Goal: Check status: Check status

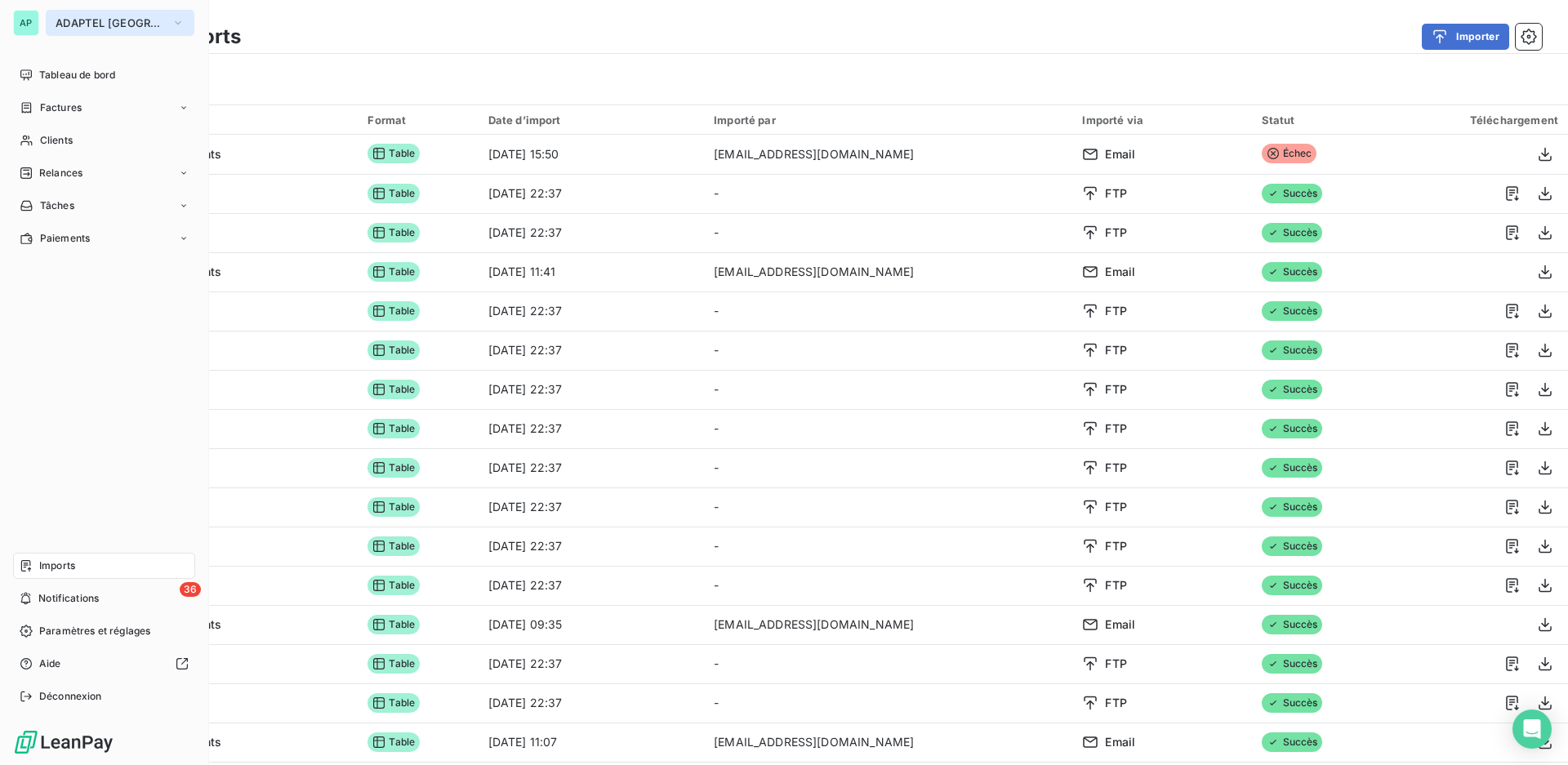
click at [113, 20] on span "ADAPTEL [GEOGRAPHIC_DATA]" at bounding box center [110, 22] width 109 height 13
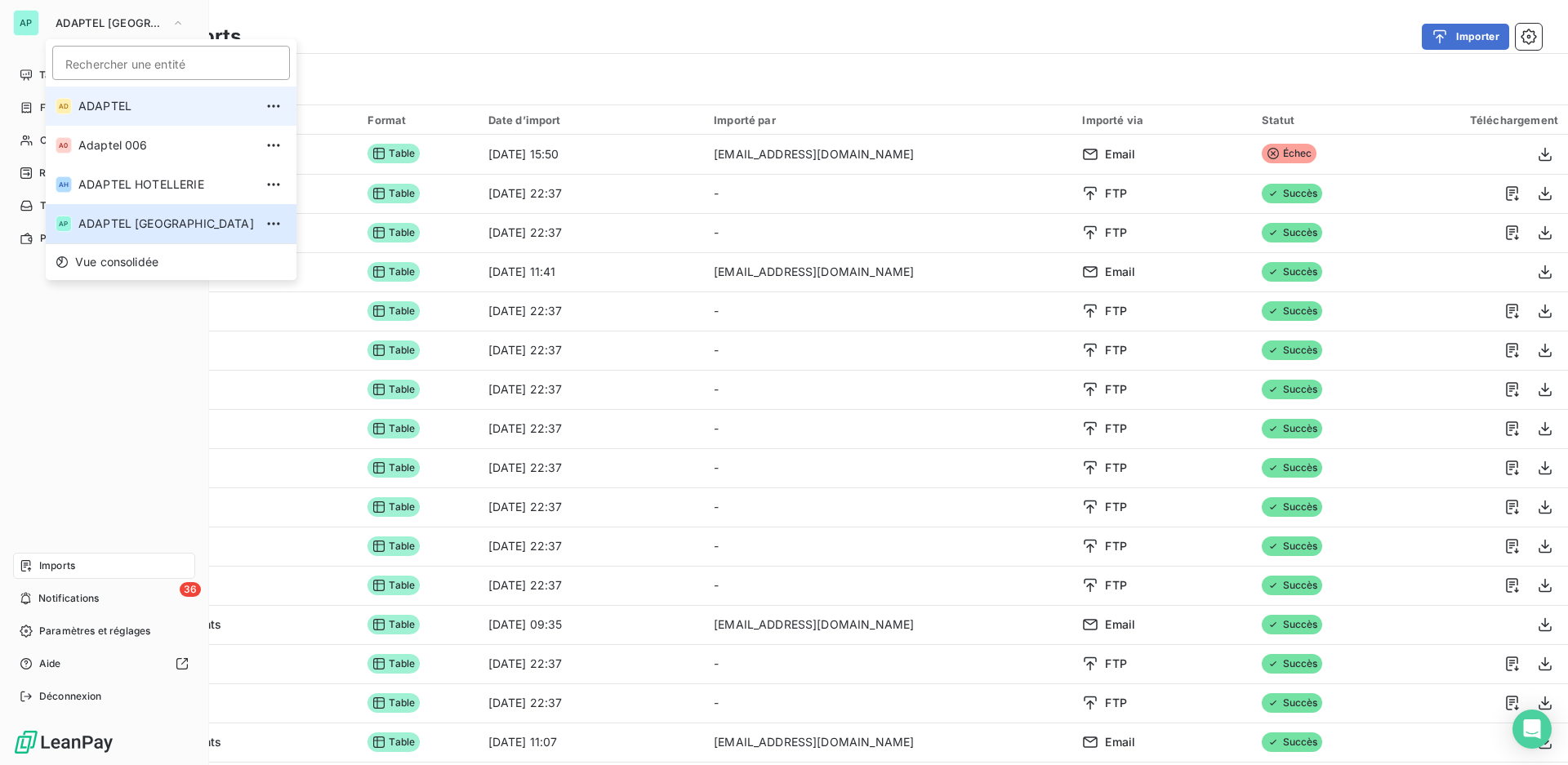
click at [149, 102] on span "ADAPTEL" at bounding box center [166, 106] width 175 height 16
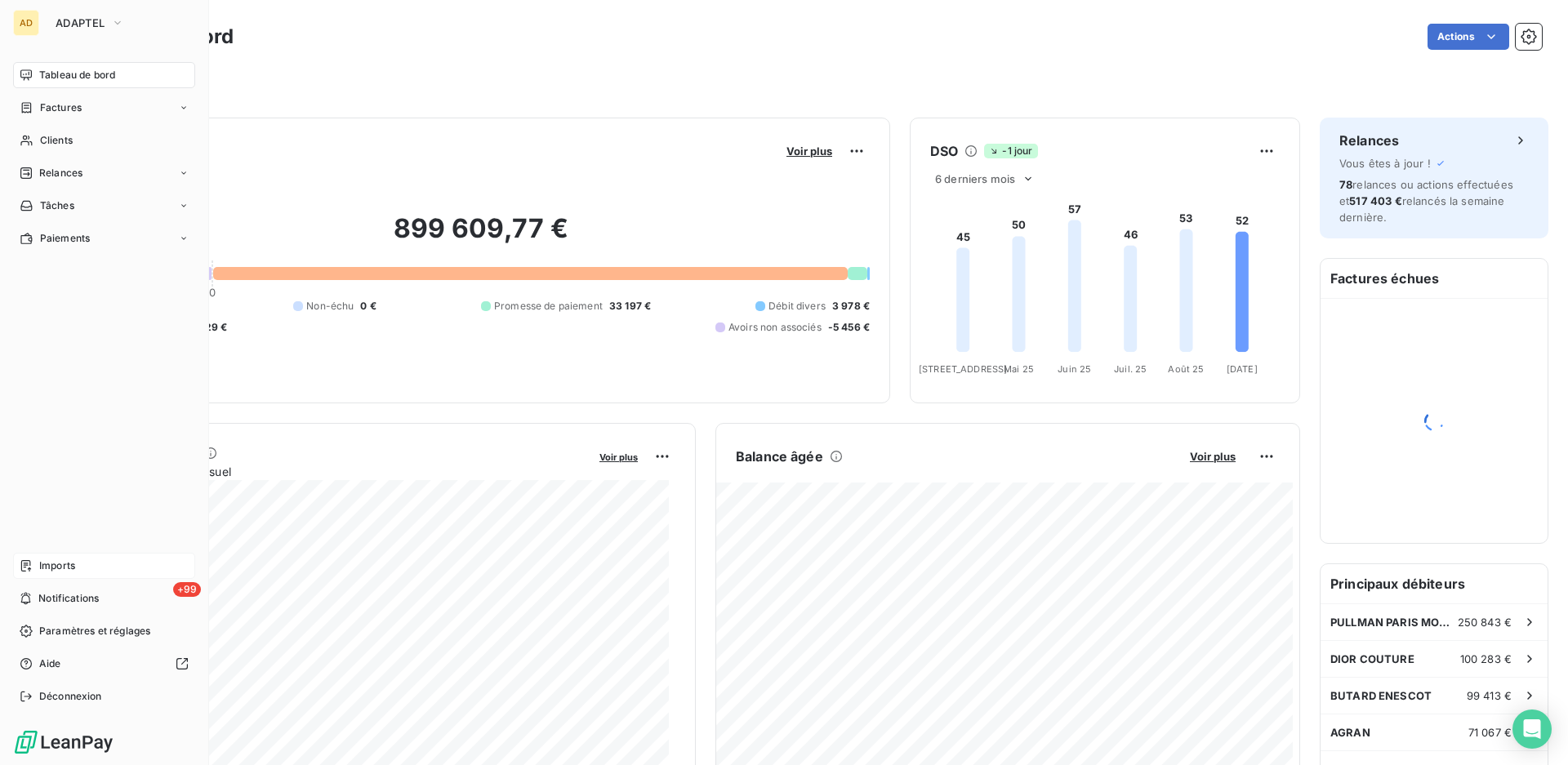
click at [54, 566] on span "Imports" at bounding box center [57, 565] width 36 height 14
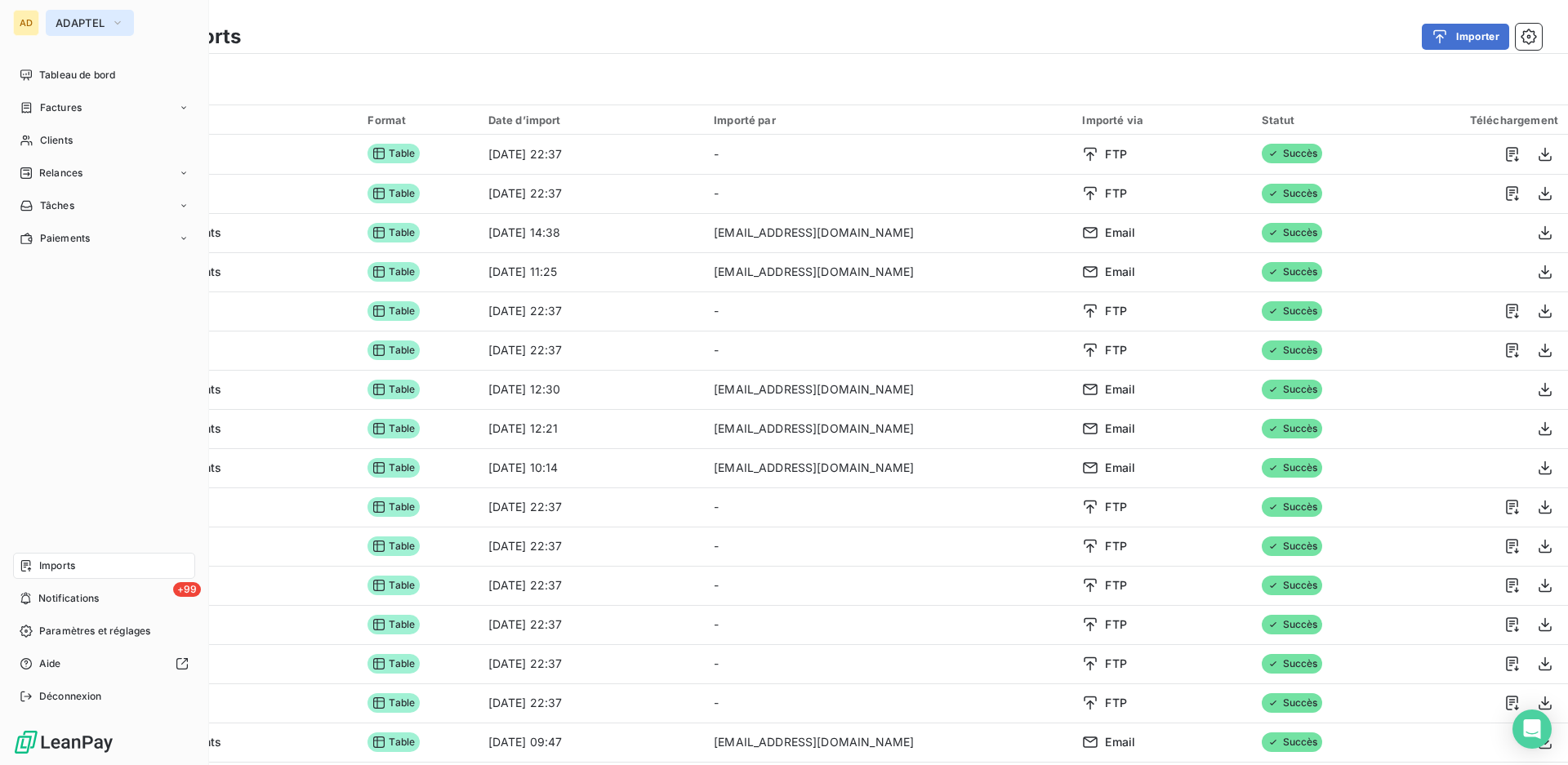
click at [83, 23] on span "ADAPTEL" at bounding box center [80, 22] width 49 height 13
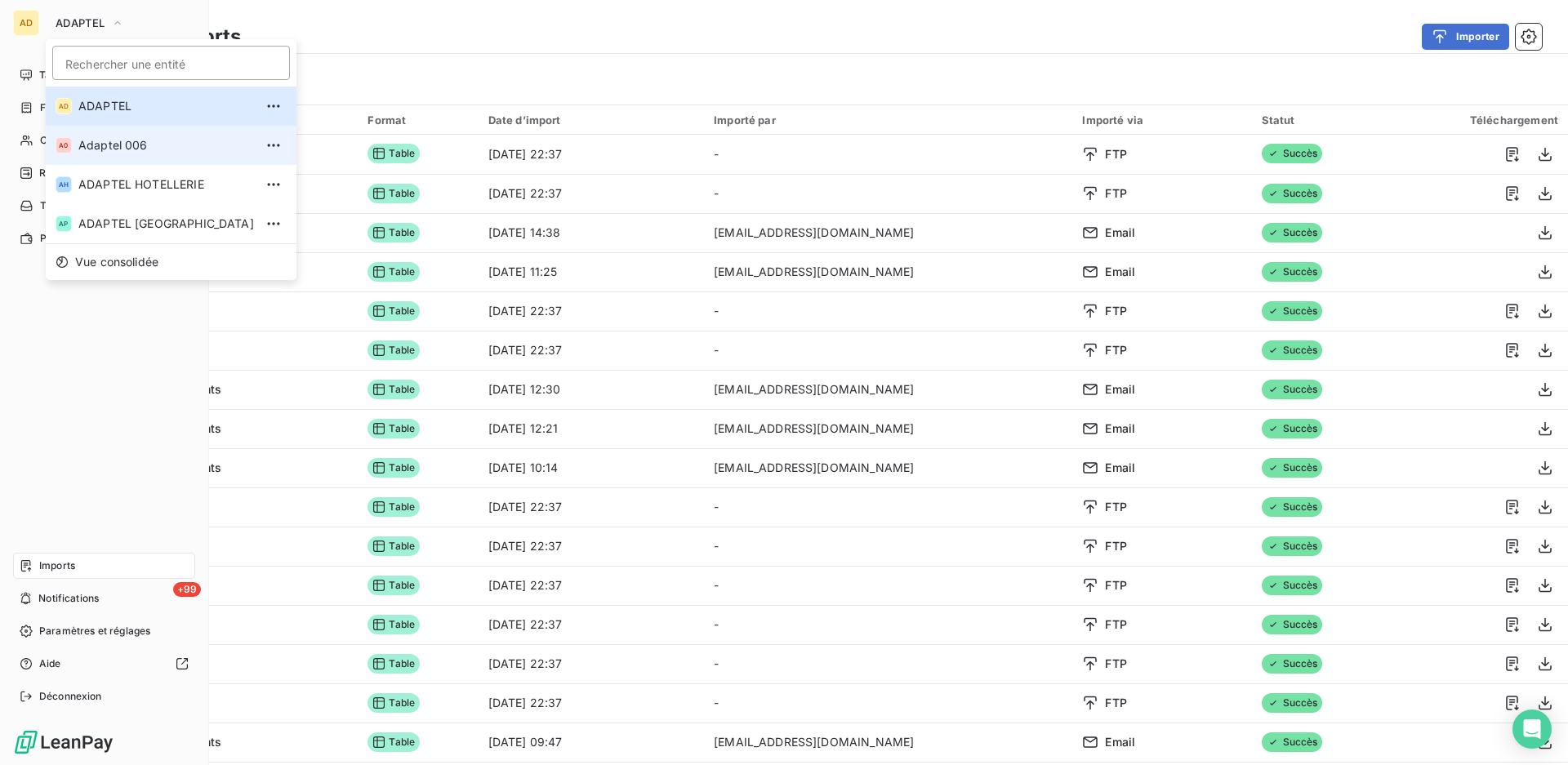
click at [139, 141] on span "Adaptel 006" at bounding box center [166, 145] width 175 height 16
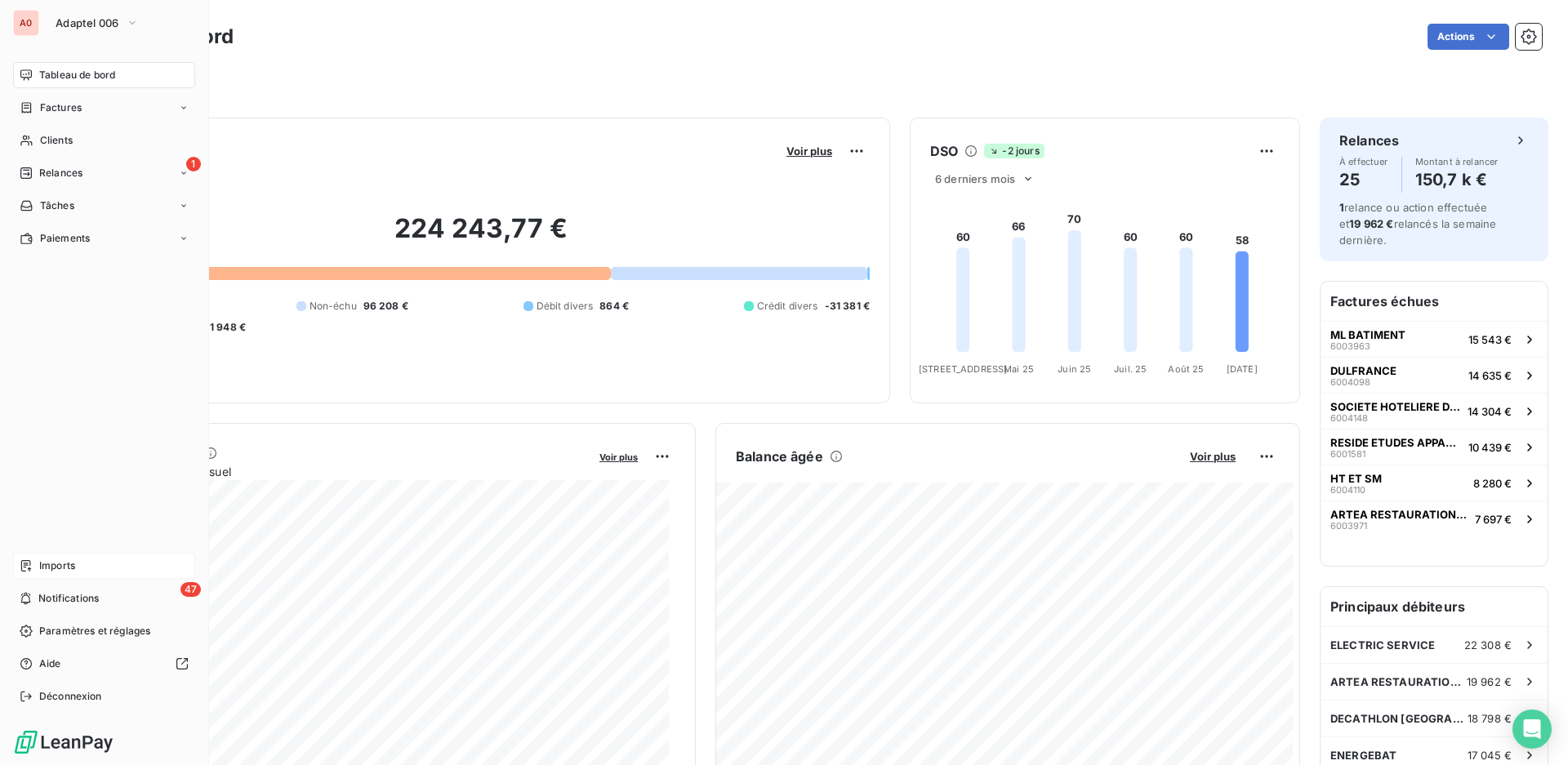
click at [54, 566] on span "Imports" at bounding box center [57, 565] width 36 height 14
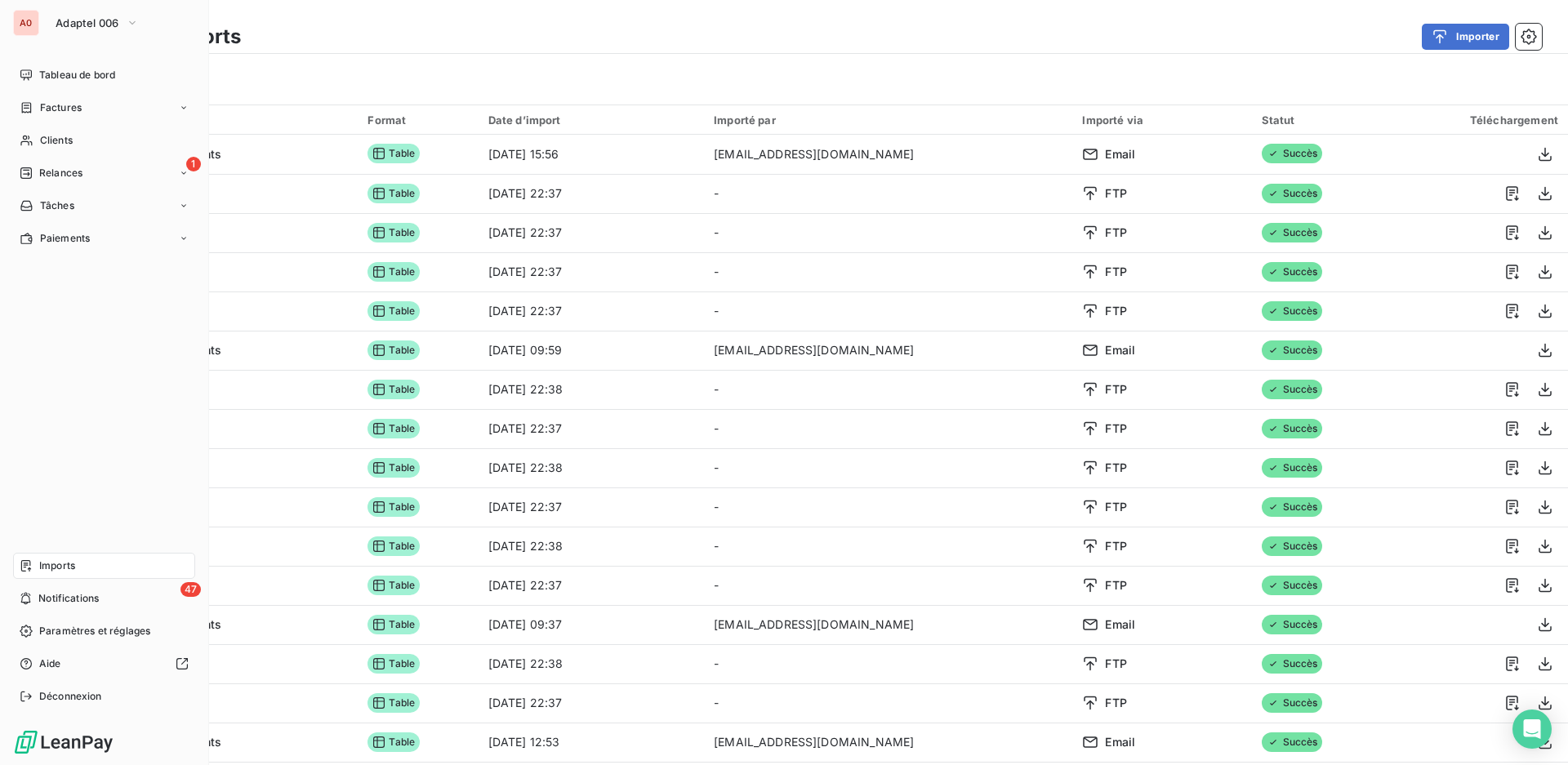
click at [54, 566] on span "Imports" at bounding box center [57, 565] width 36 height 14
click at [74, 27] on span "Adaptel 006" at bounding box center [87, 22] width 63 height 13
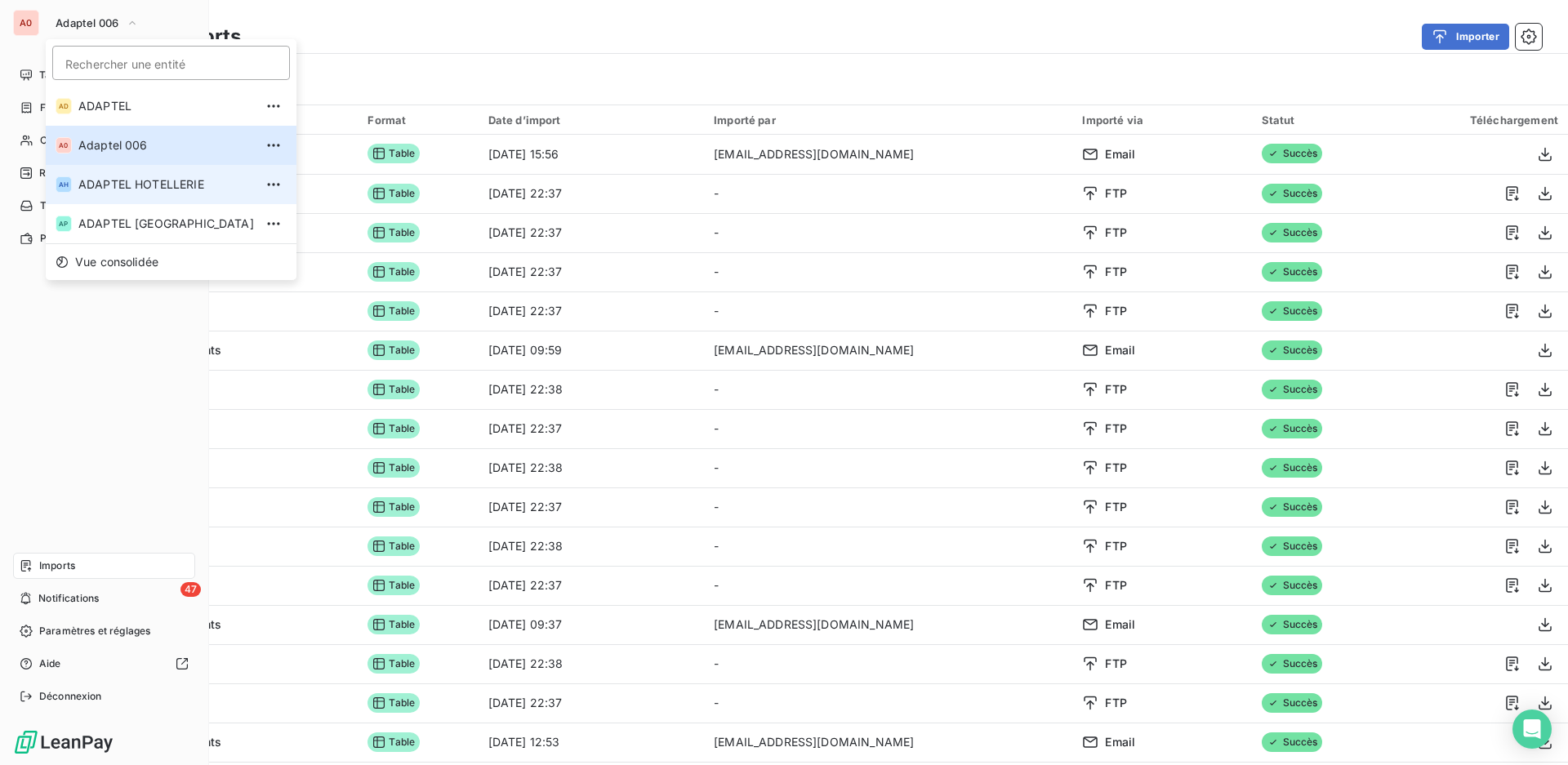
click at [119, 186] on span "ADAPTEL HOTELLERIE" at bounding box center [166, 184] width 175 height 16
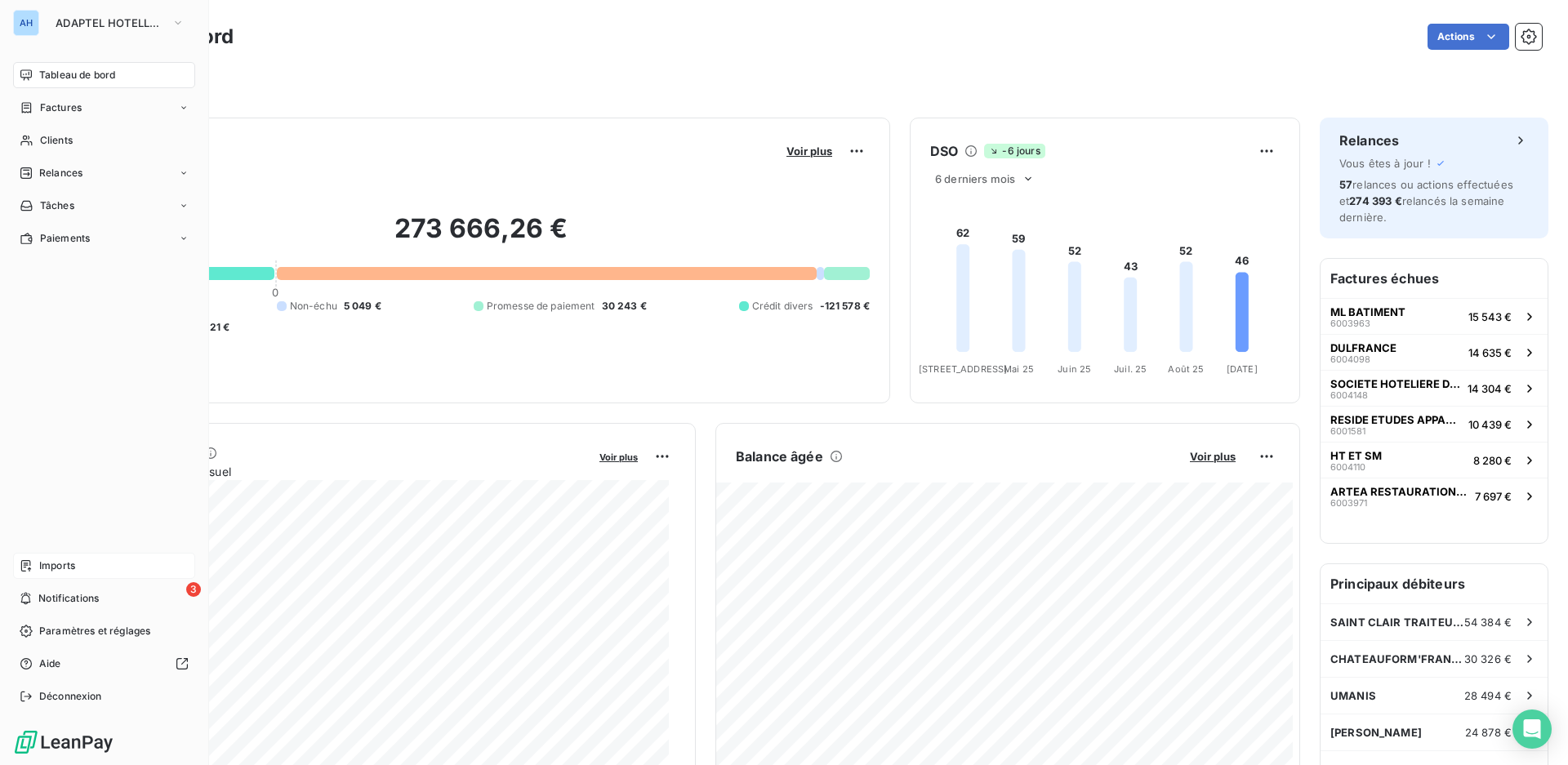
click at [38, 569] on div "Imports" at bounding box center [103, 565] width 182 height 26
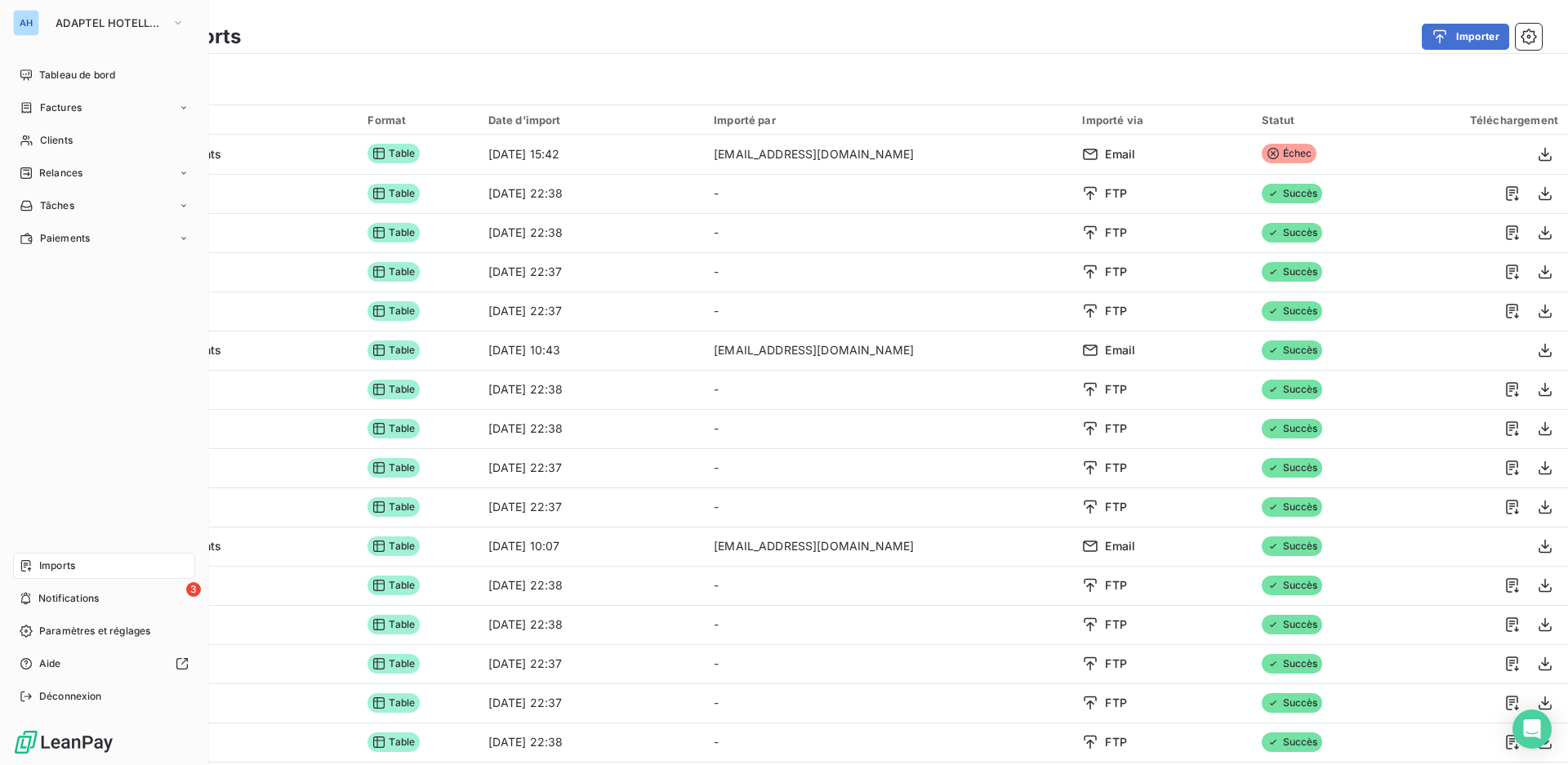
click at [69, 569] on span "Imports" at bounding box center [57, 565] width 36 height 14
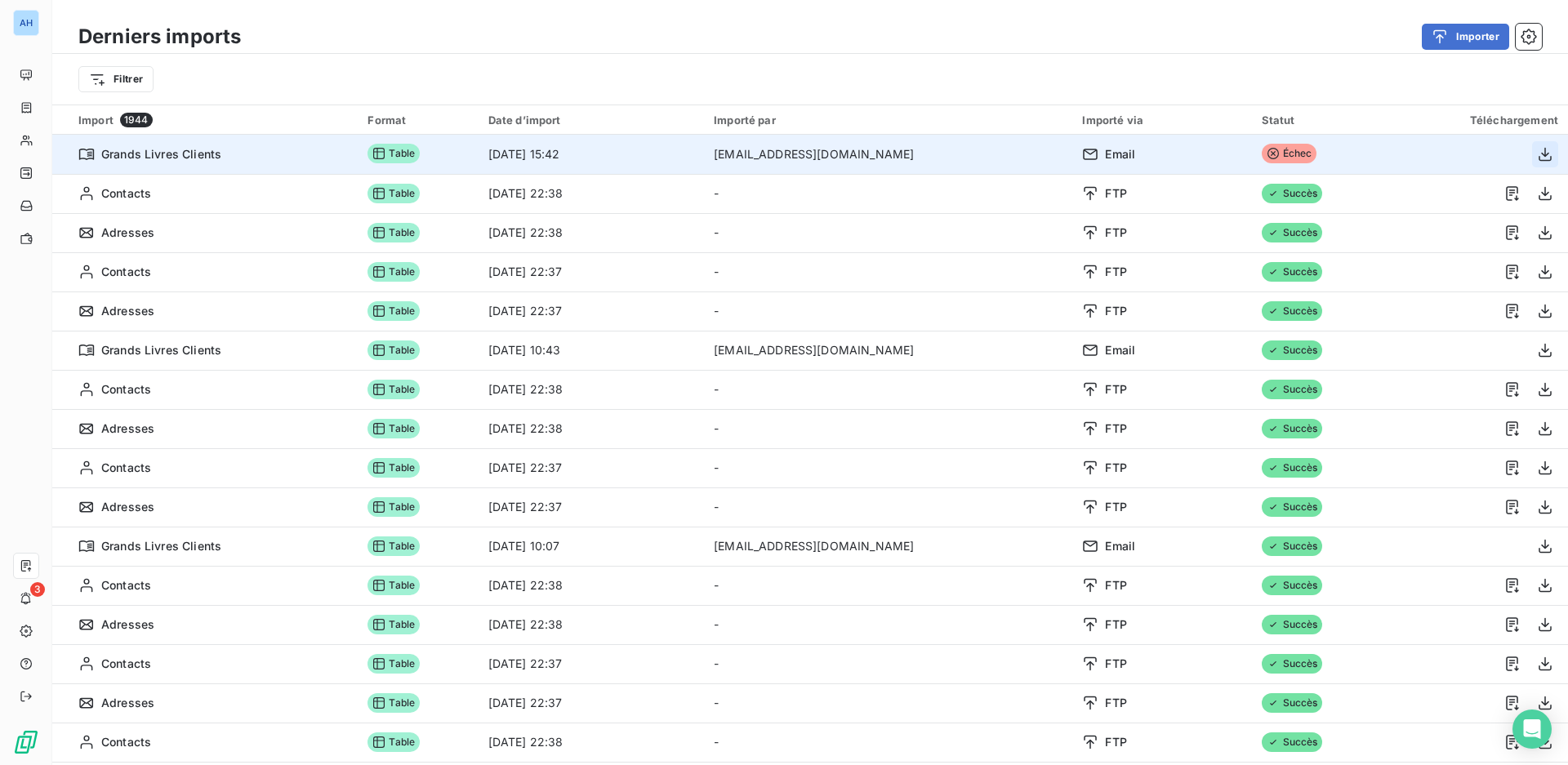
click at [1537, 158] on icon "button" at bounding box center [1544, 154] width 16 height 16
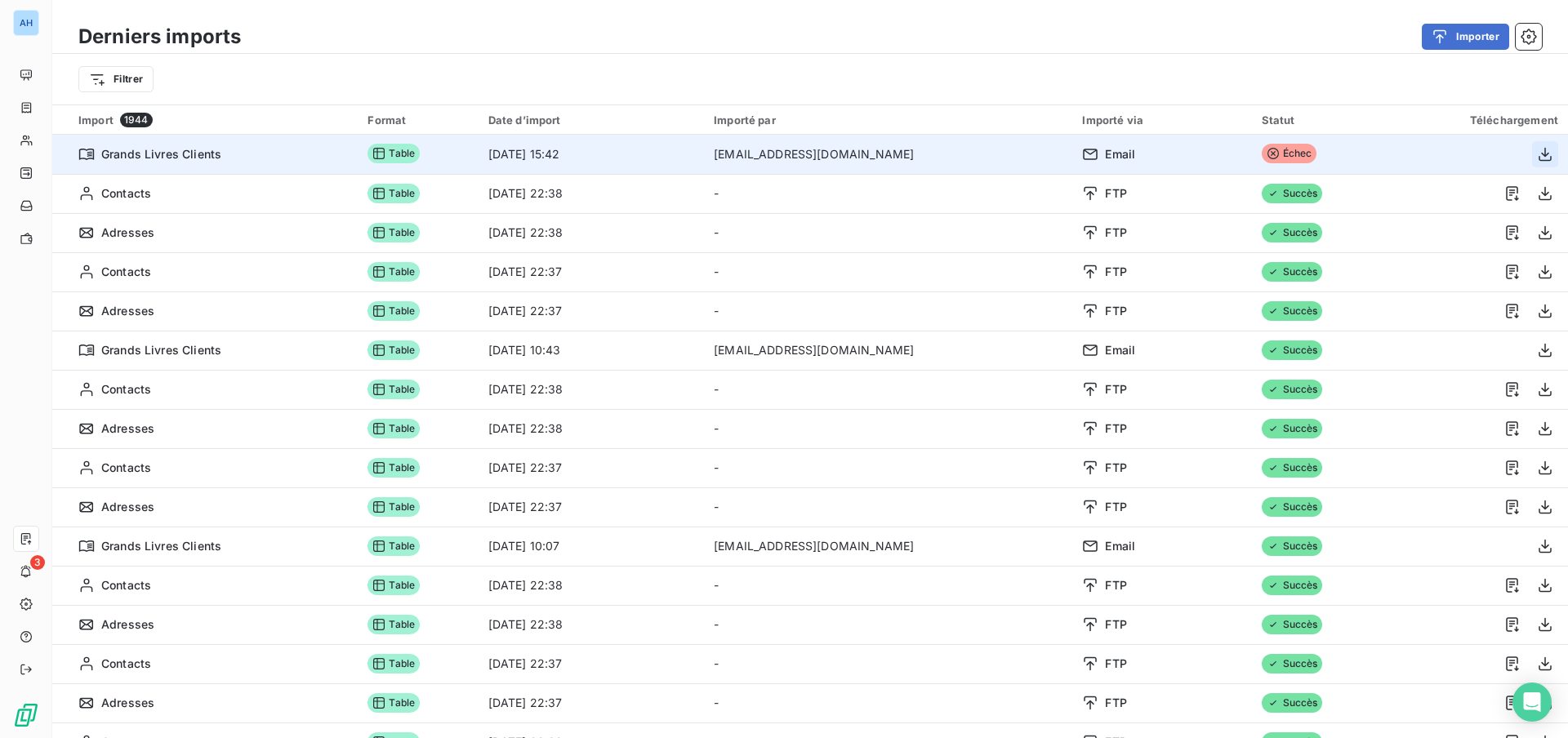
click at [1537, 158] on icon "button" at bounding box center [1544, 154] width 16 height 16
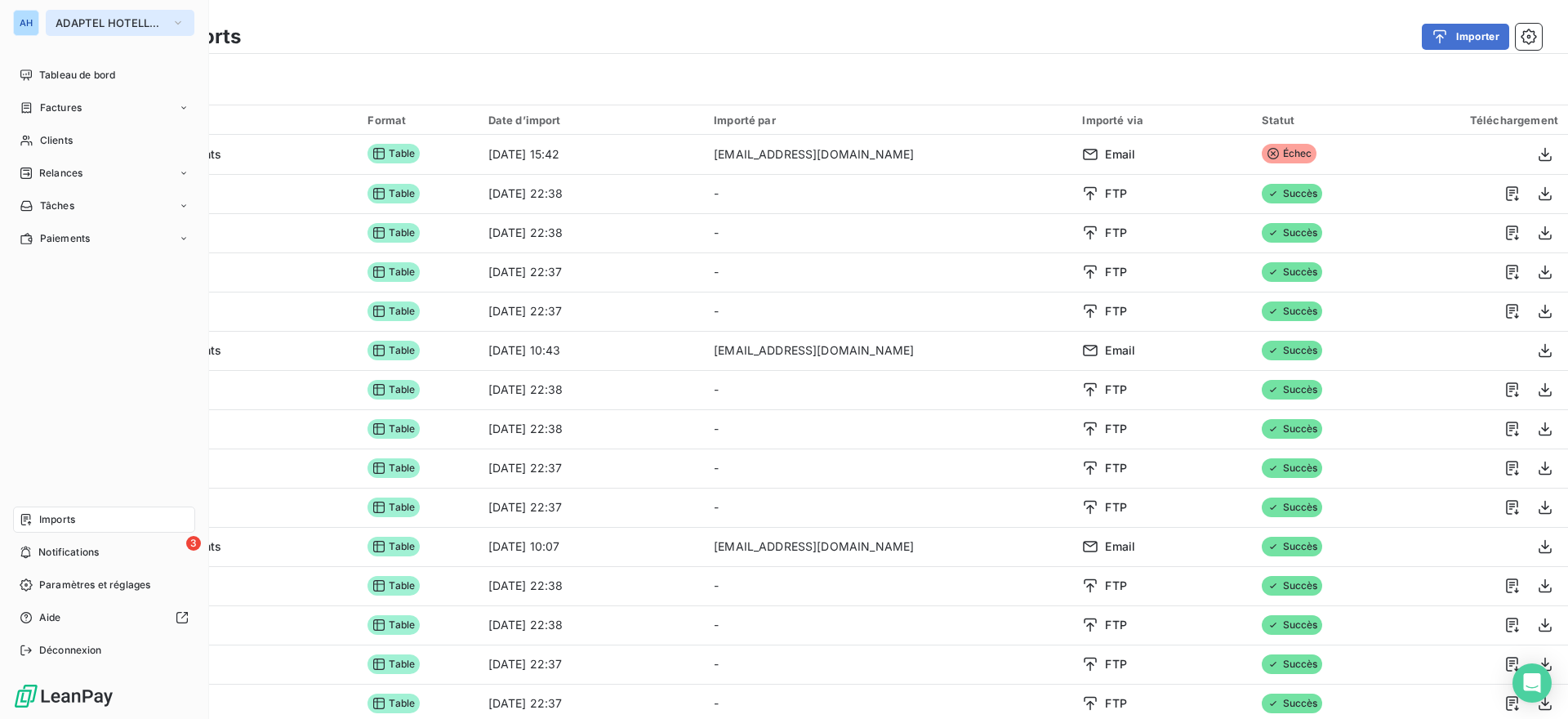
click at [137, 26] on span "ADAPTEL HOTELLERIE" at bounding box center [110, 22] width 109 height 13
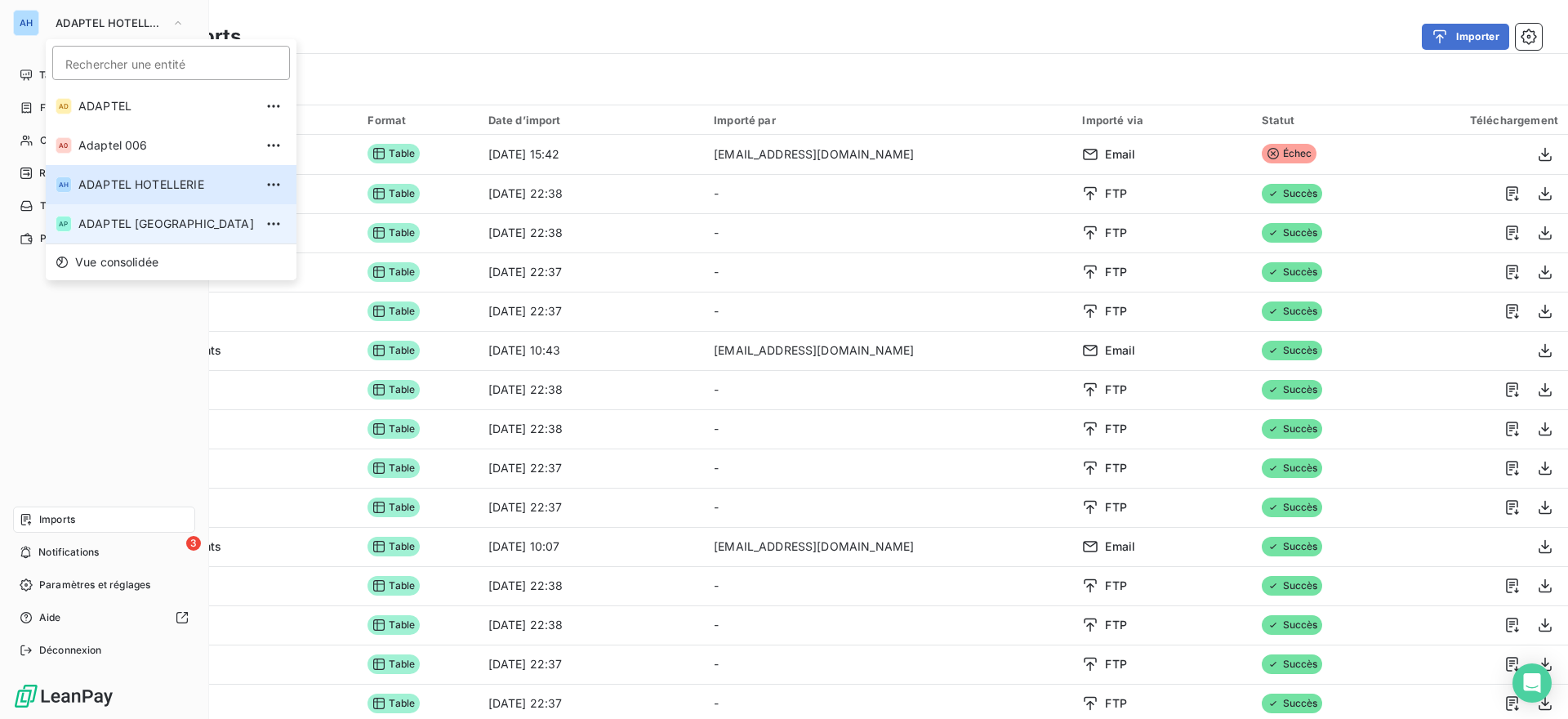
click at [139, 218] on span "ADAPTEL [GEOGRAPHIC_DATA]" at bounding box center [166, 224] width 175 height 16
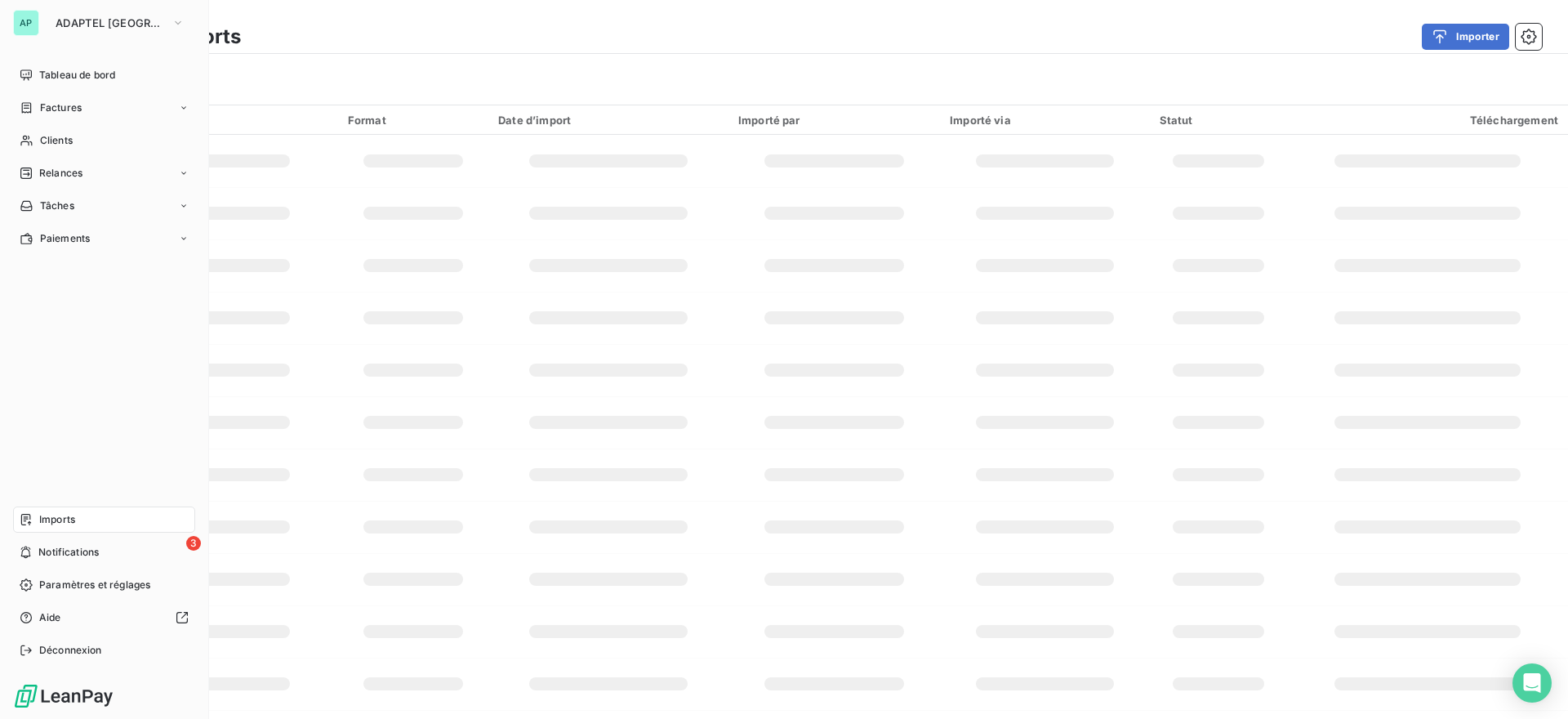
click at [58, 523] on span "Imports" at bounding box center [57, 519] width 36 height 14
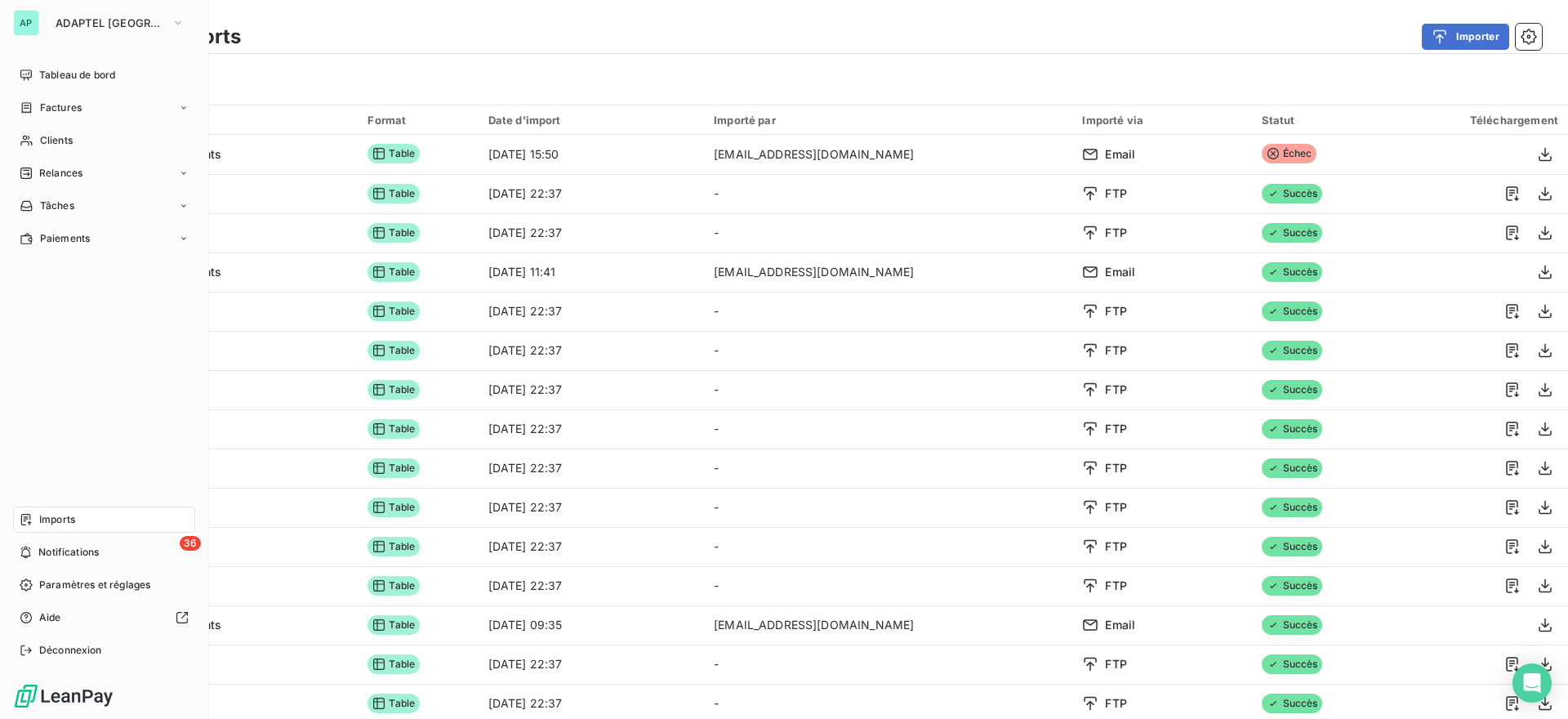
click at [58, 523] on span "Imports" at bounding box center [57, 519] width 36 height 14
click at [119, 19] on span "ADAPTEL [GEOGRAPHIC_DATA]" at bounding box center [110, 22] width 109 height 13
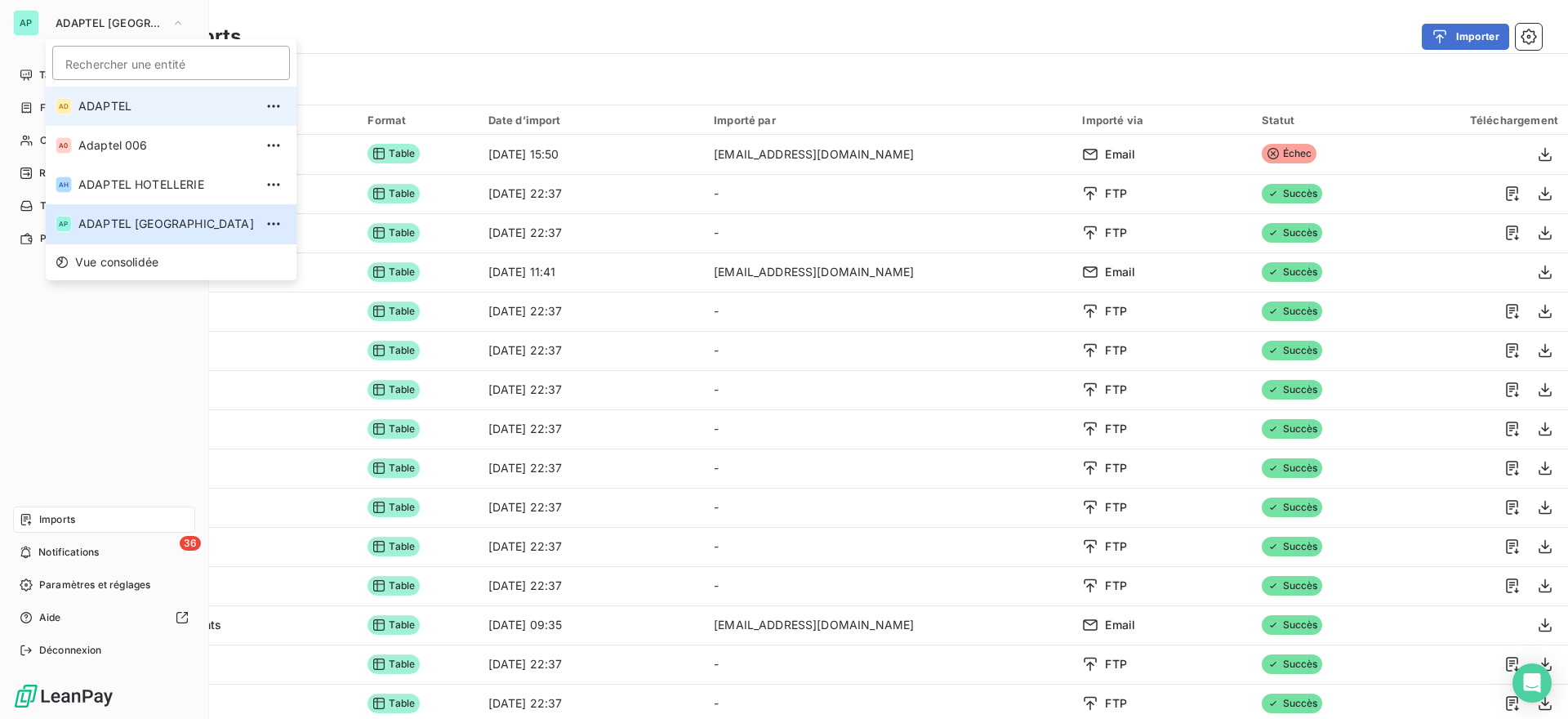
click at [129, 104] on span "ADAPTEL" at bounding box center [166, 106] width 175 height 16
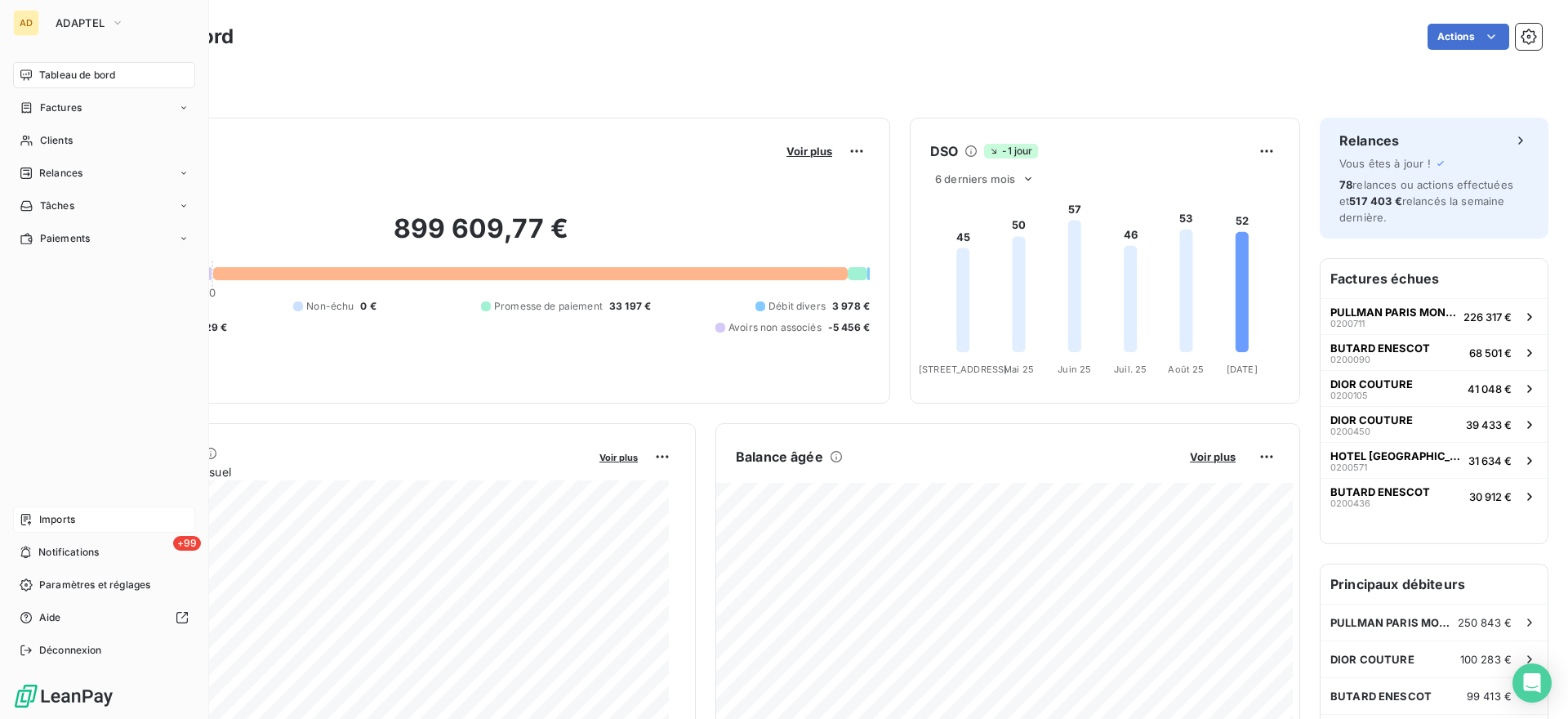
click at [71, 519] on span "Imports" at bounding box center [57, 519] width 36 height 14
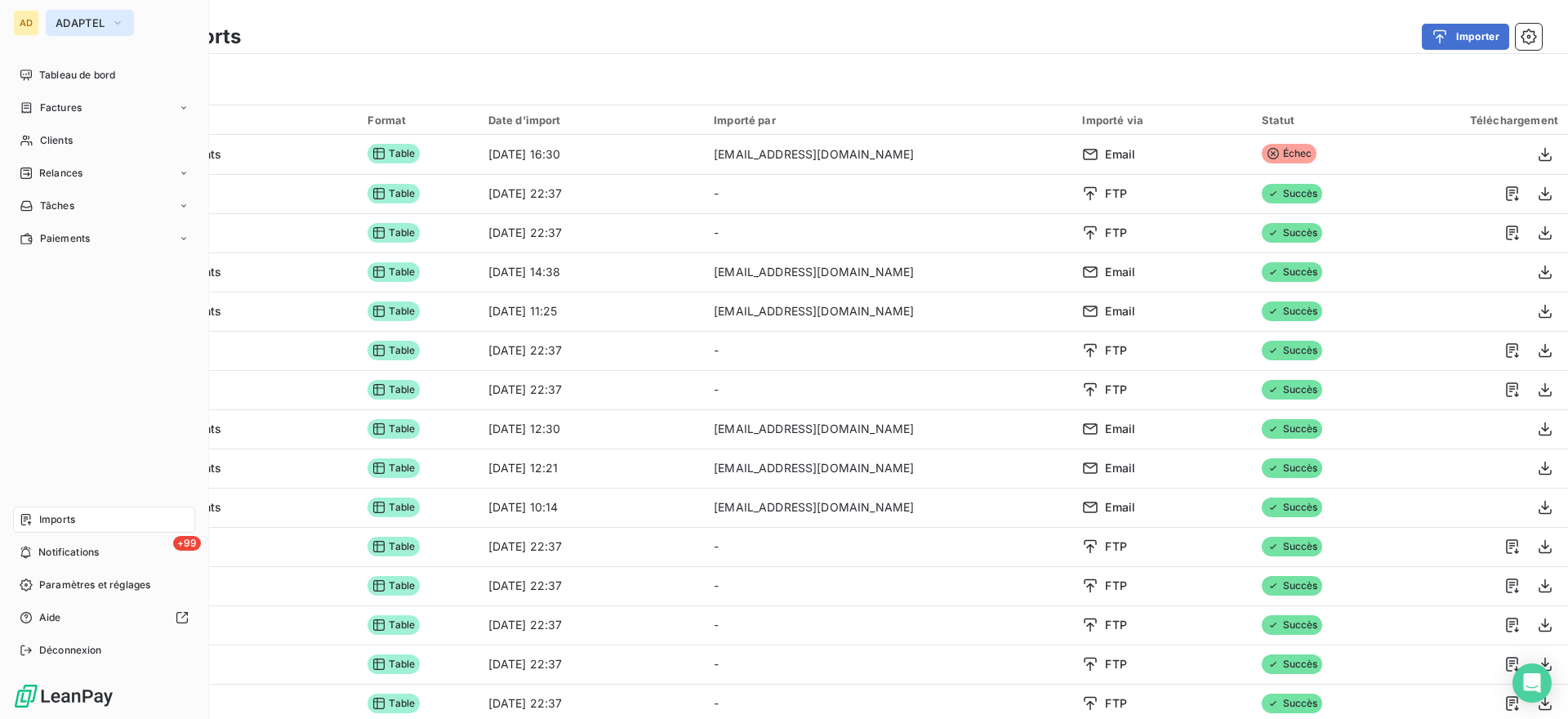
click at [80, 24] on span "ADAPTEL" at bounding box center [80, 22] width 49 height 13
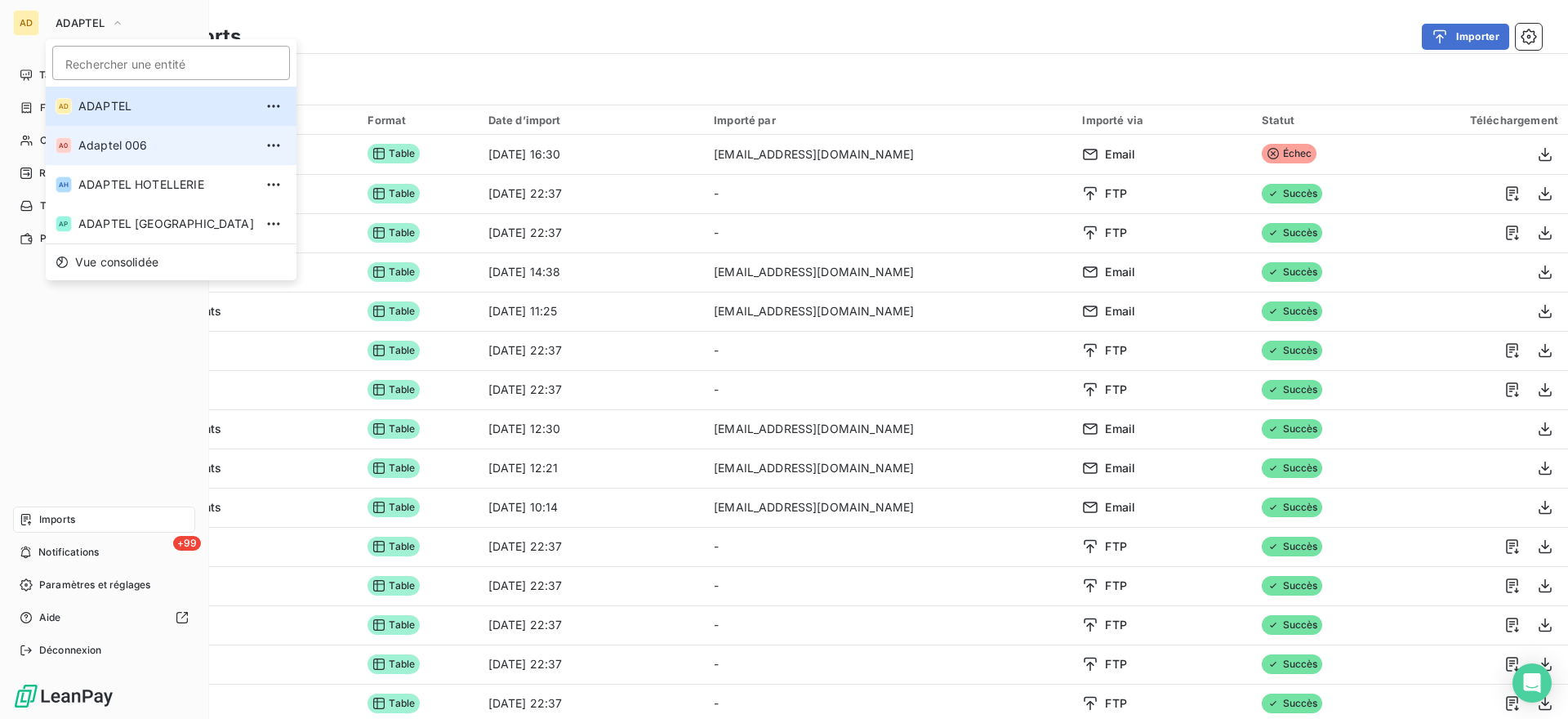
click at [131, 153] on li "A0 Adaptel 006" at bounding box center [171, 146] width 251 height 39
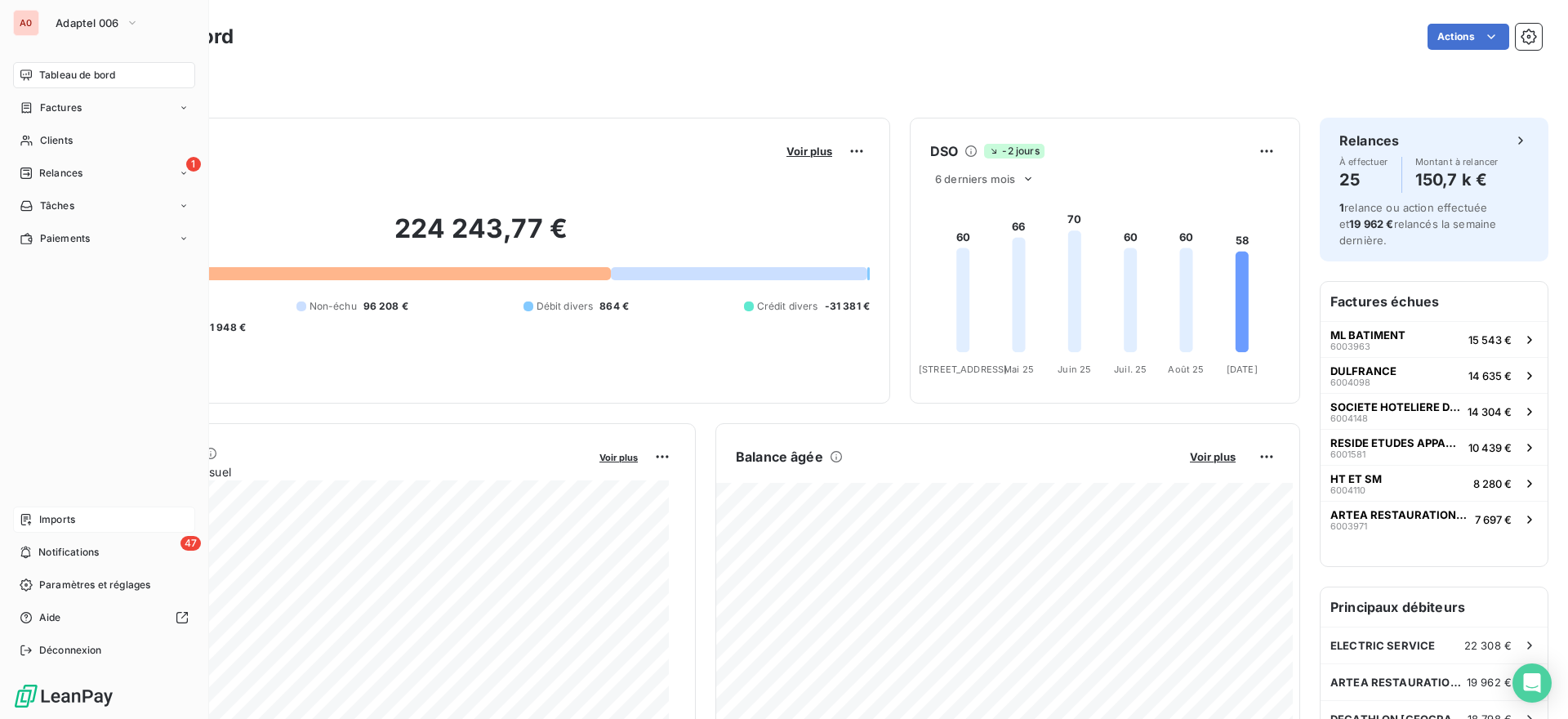
click at [42, 520] on span "Imports" at bounding box center [57, 519] width 36 height 14
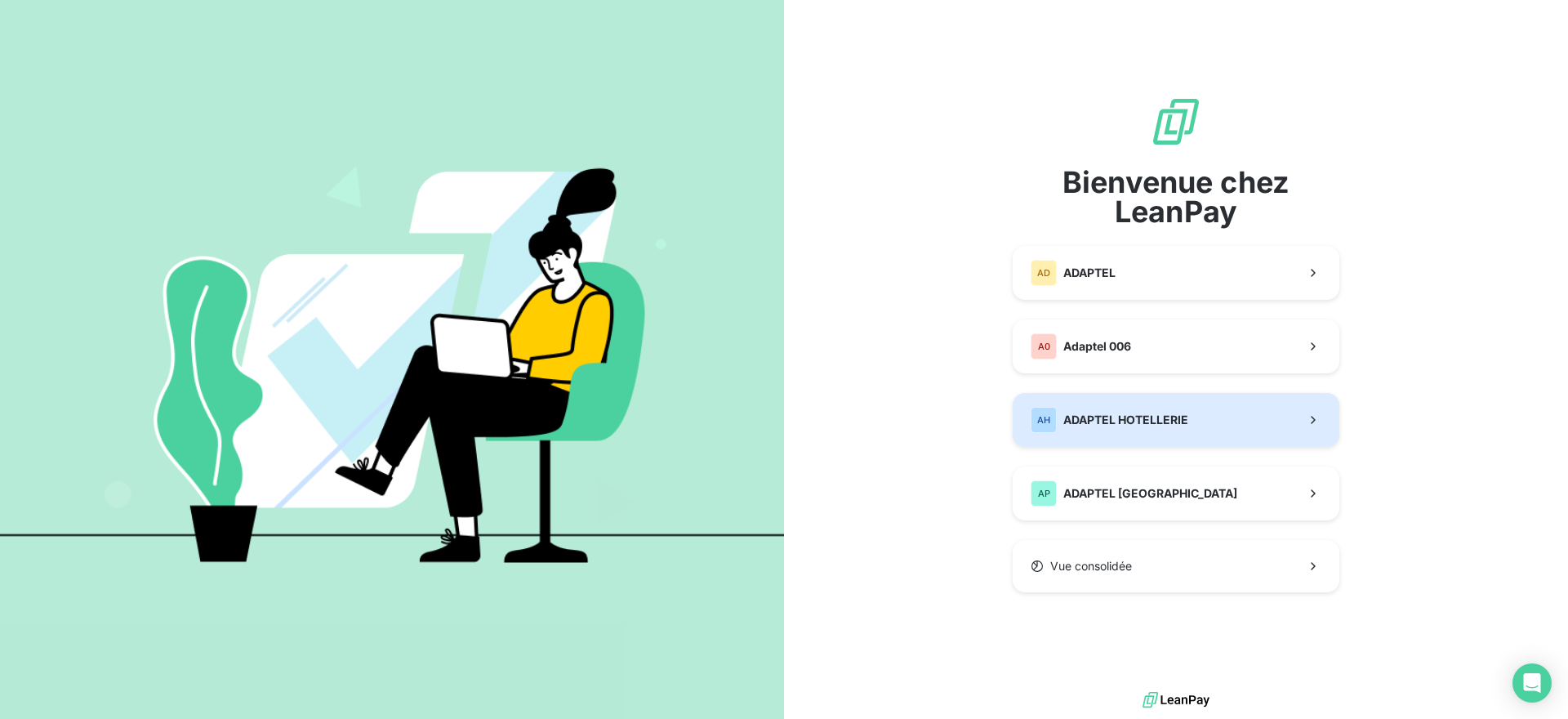
click at [1107, 413] on span "ADAPTEL HOTELLERIE" at bounding box center [1126, 419] width 125 height 16
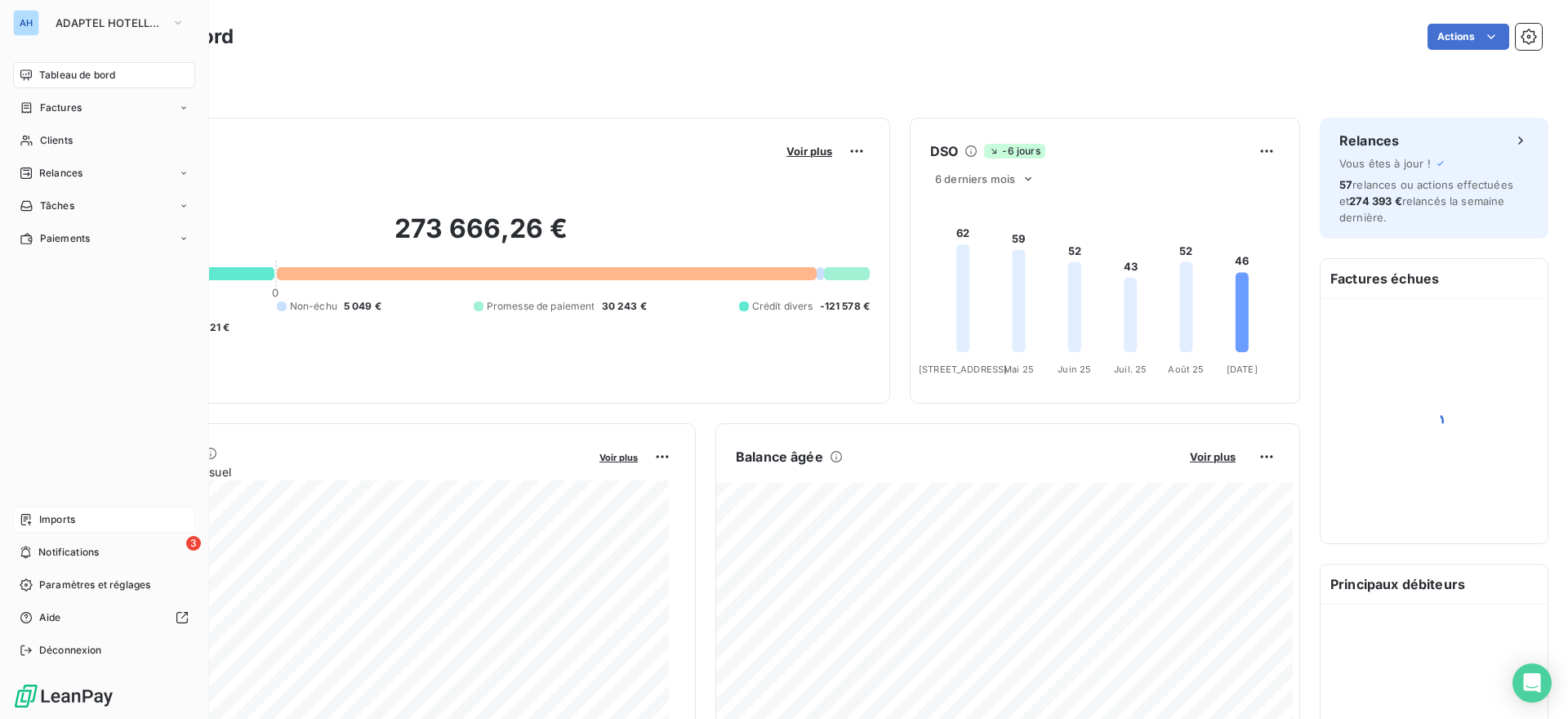
click at [63, 522] on span "Imports" at bounding box center [57, 519] width 36 height 14
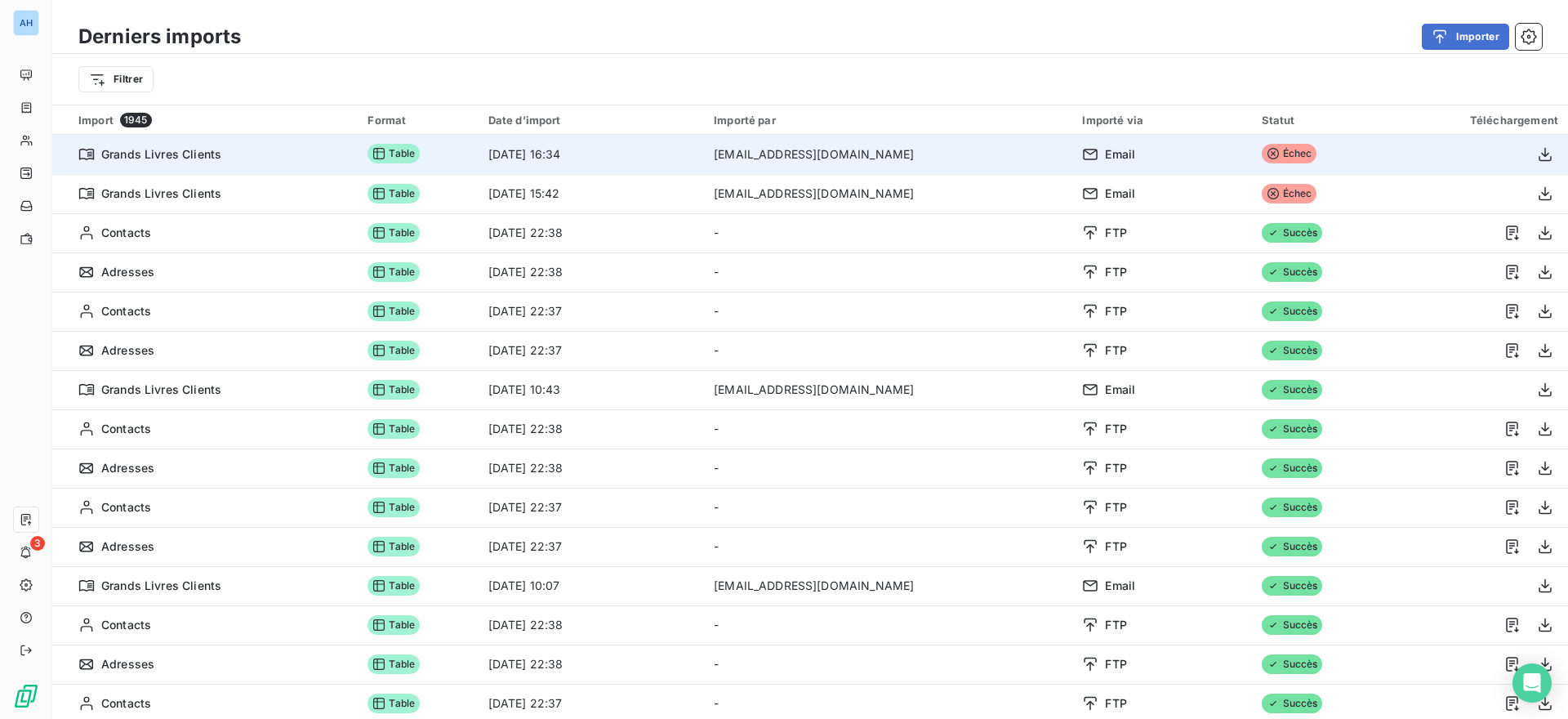
click at [1267, 154] on icon at bounding box center [1273, 153] width 13 height 13
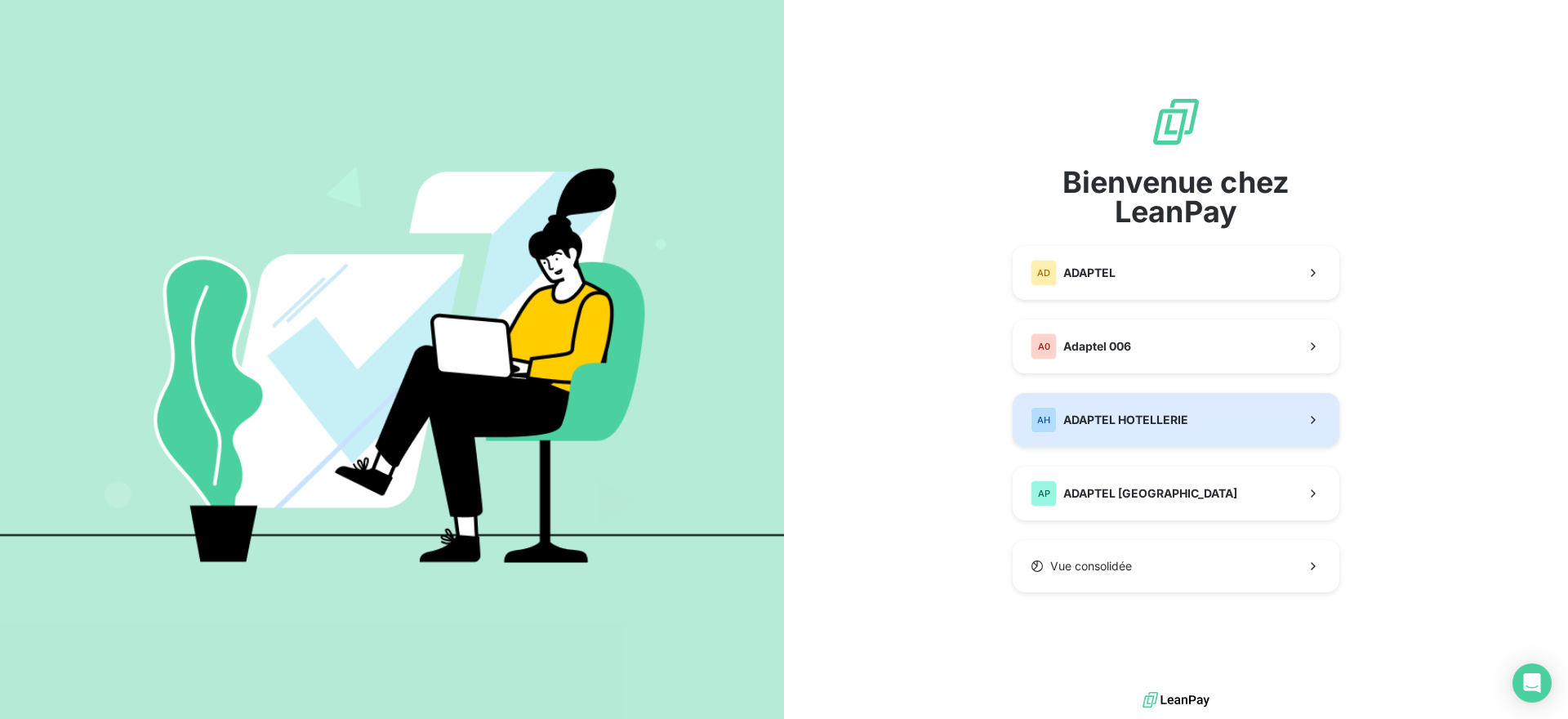
click at [1162, 411] on div "AH ADAPTEL HOTELLERIE" at bounding box center [1109, 419] width 157 height 26
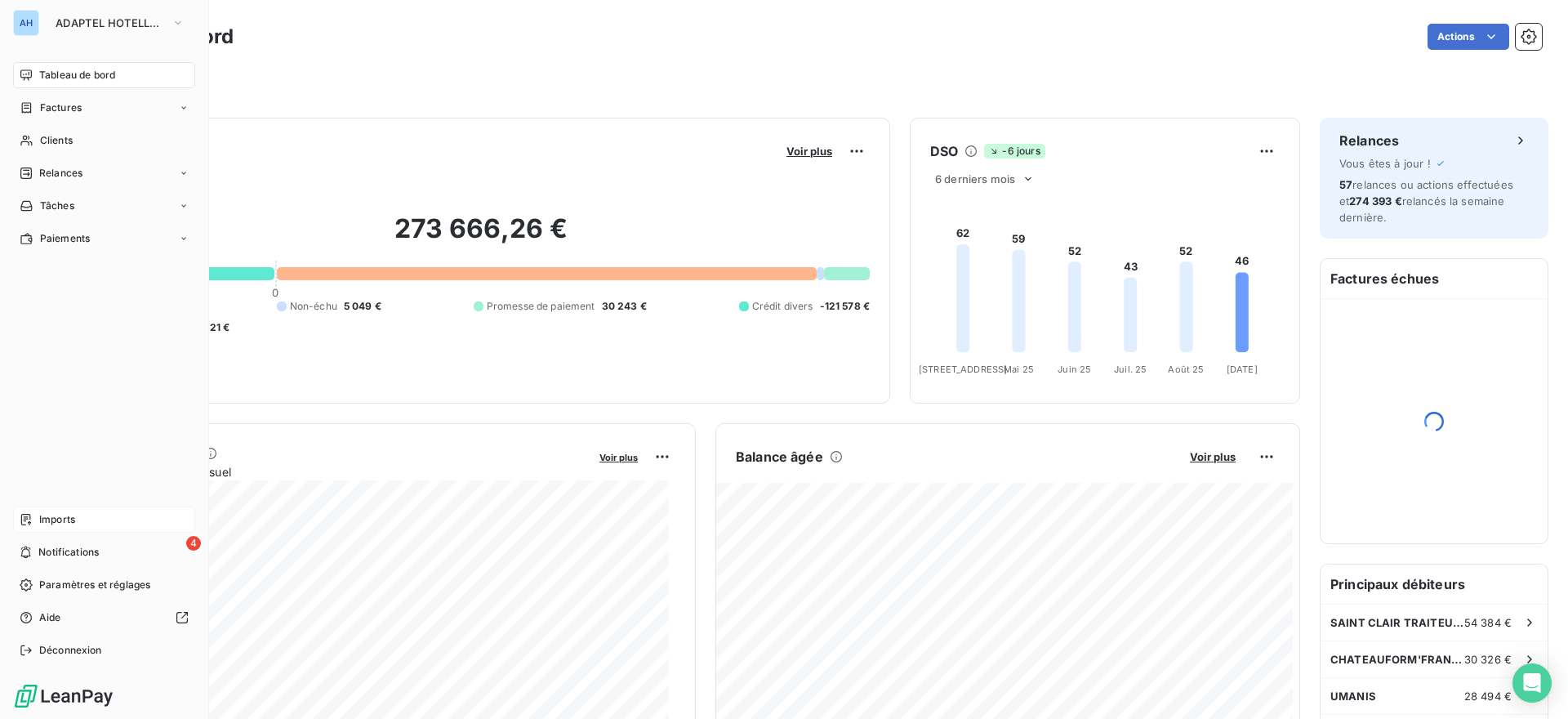
click at [57, 523] on span "Imports" at bounding box center [57, 519] width 36 height 14
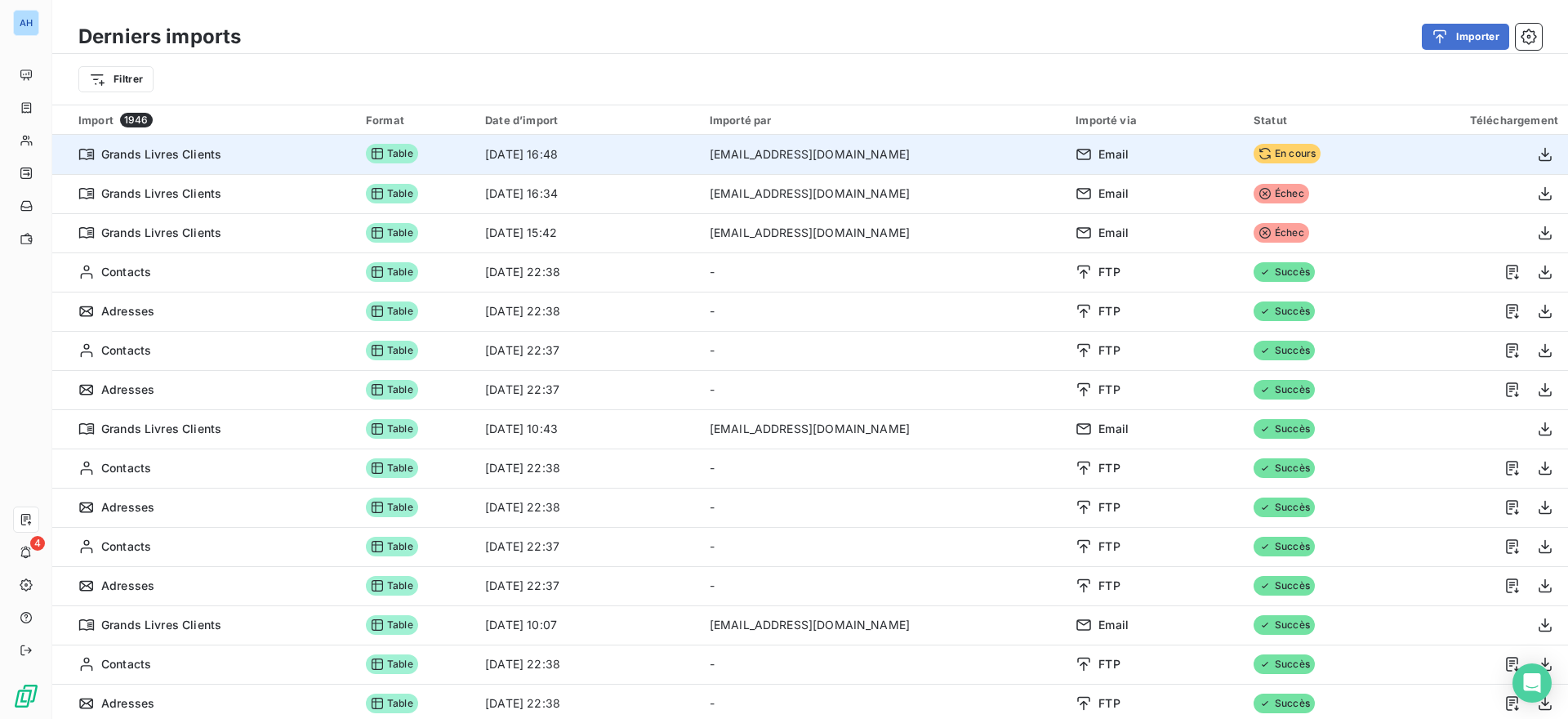
click at [1254, 151] on span "En cours" at bounding box center [1287, 153] width 67 height 19
click at [1259, 151] on icon at bounding box center [1265, 153] width 13 height 13
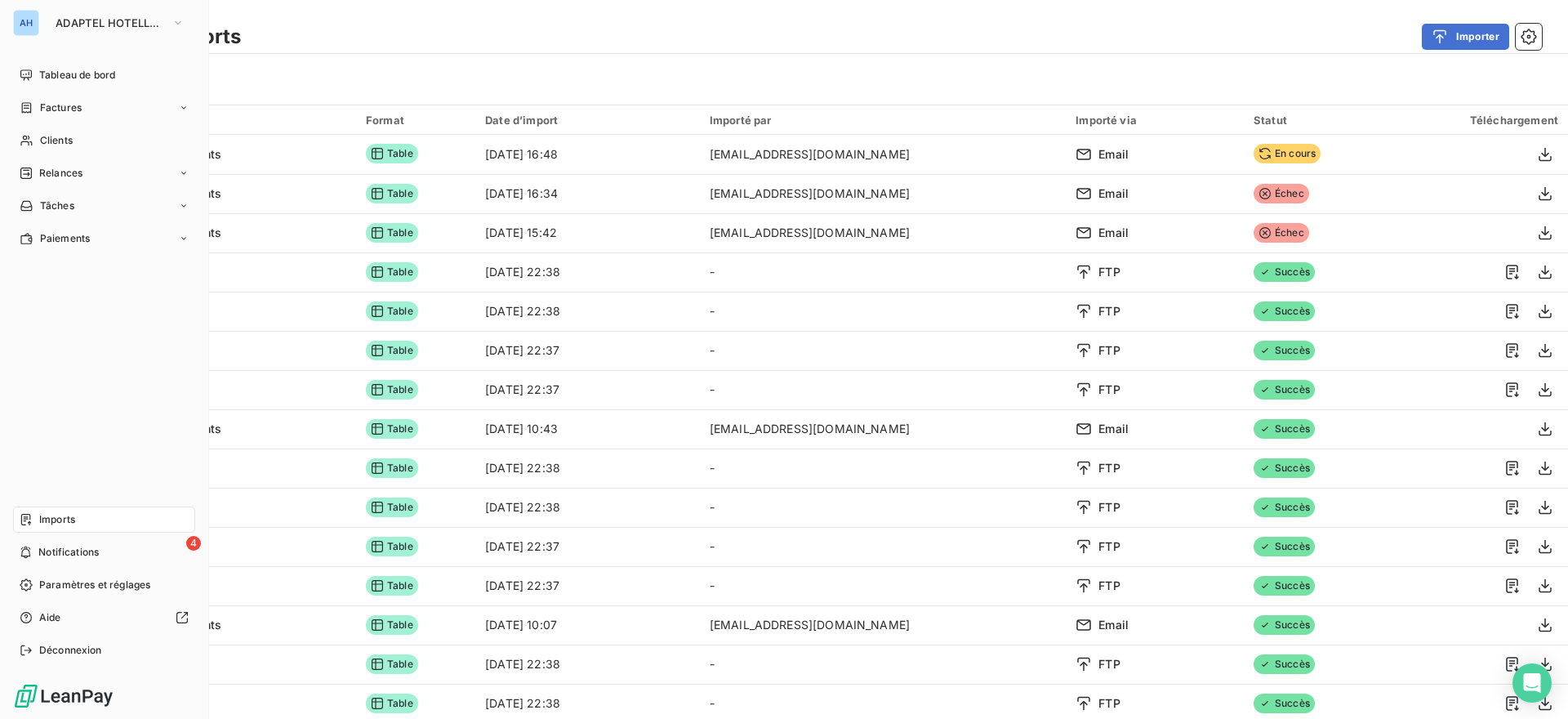
click at [87, 521] on div "Imports" at bounding box center [103, 519] width 182 height 26
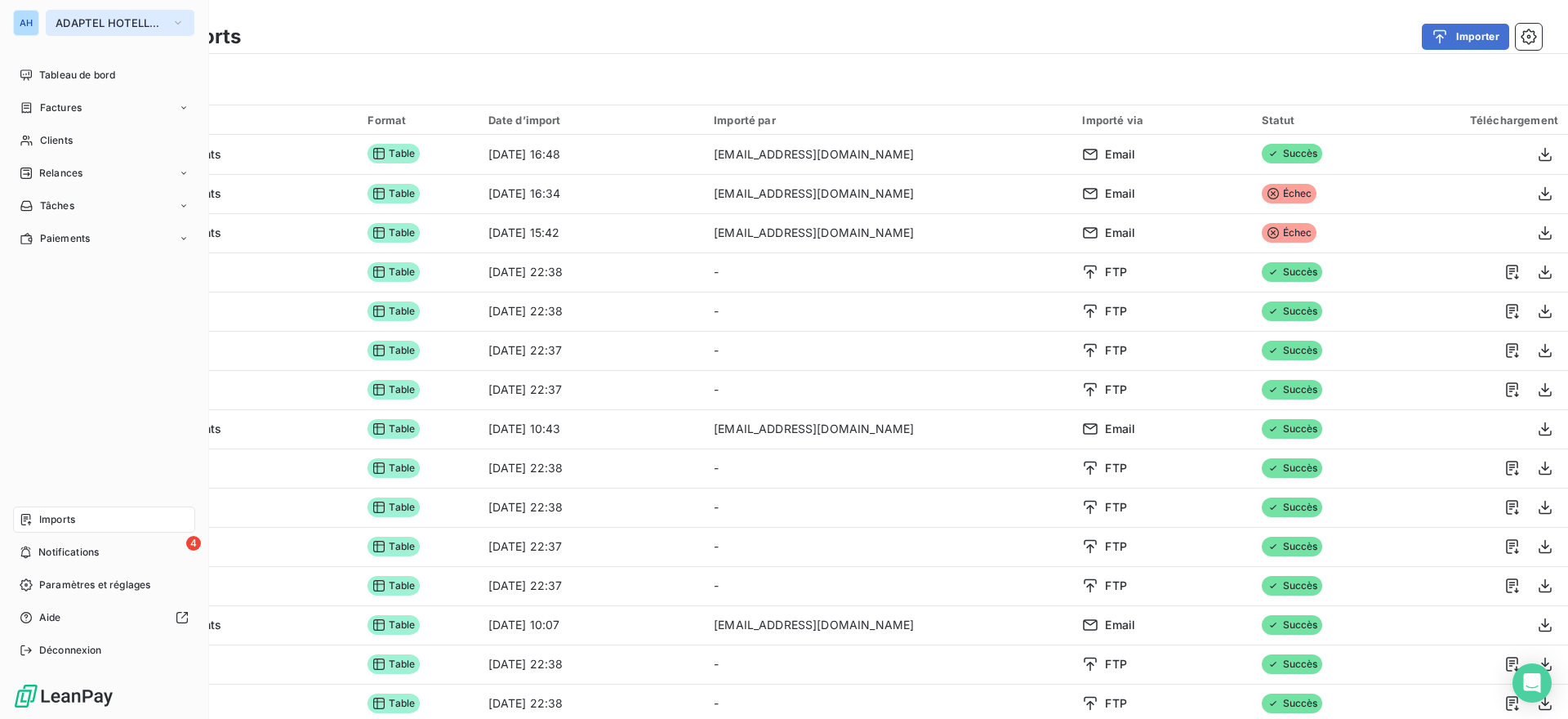
click at [110, 14] on button "ADAPTEL HOTELLERIE" at bounding box center [120, 23] width 149 height 26
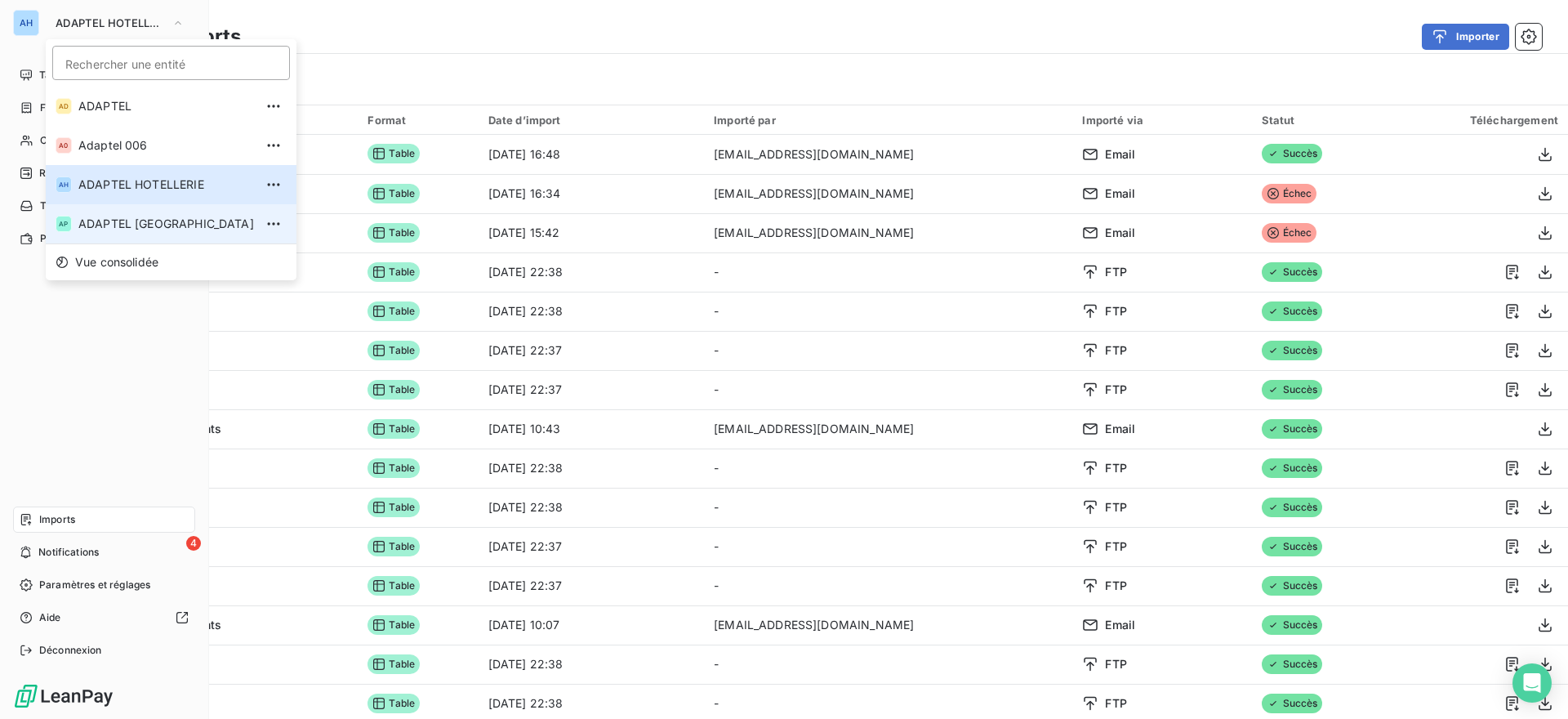
click at [146, 218] on span "ADAPTEL [GEOGRAPHIC_DATA]" at bounding box center [166, 224] width 175 height 16
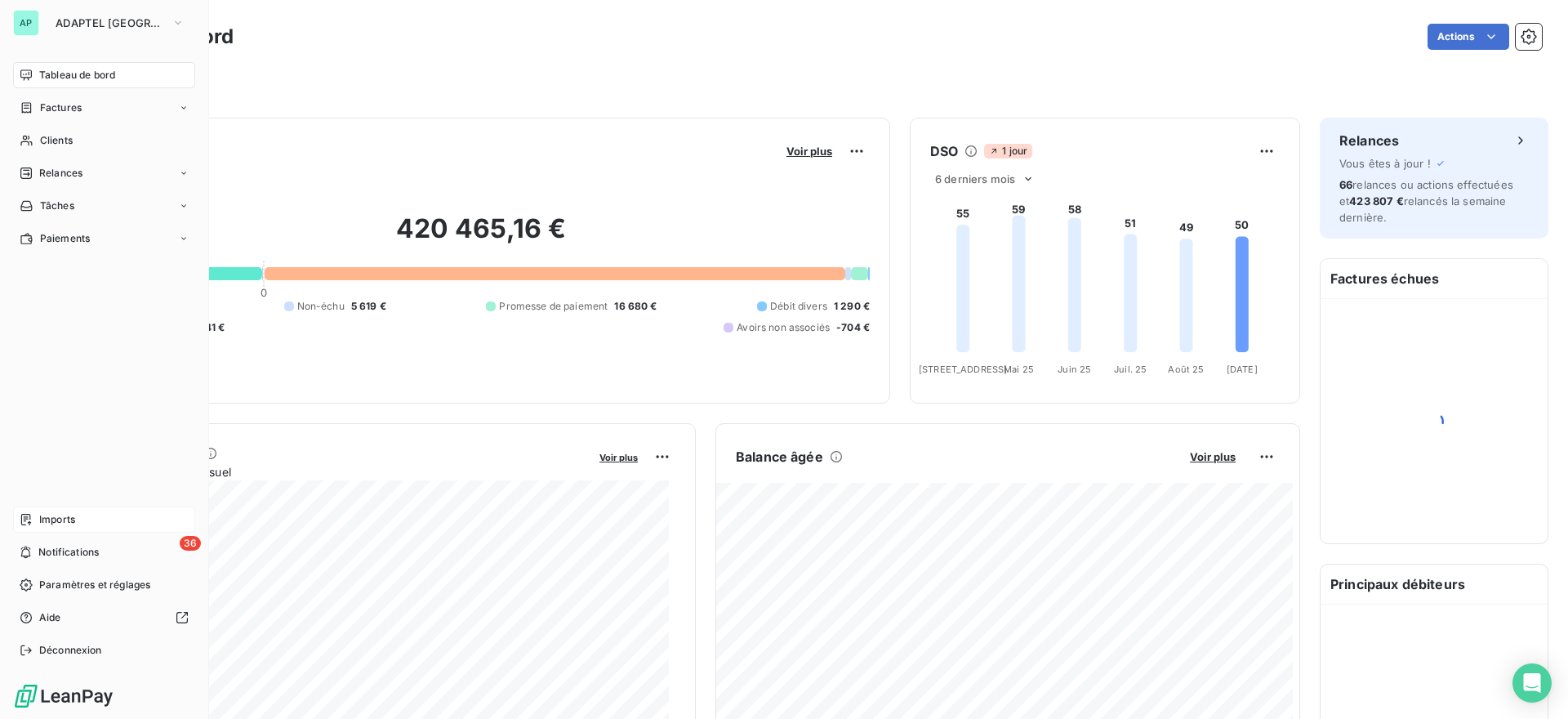
click at [73, 514] on span "Imports" at bounding box center [57, 519] width 36 height 14
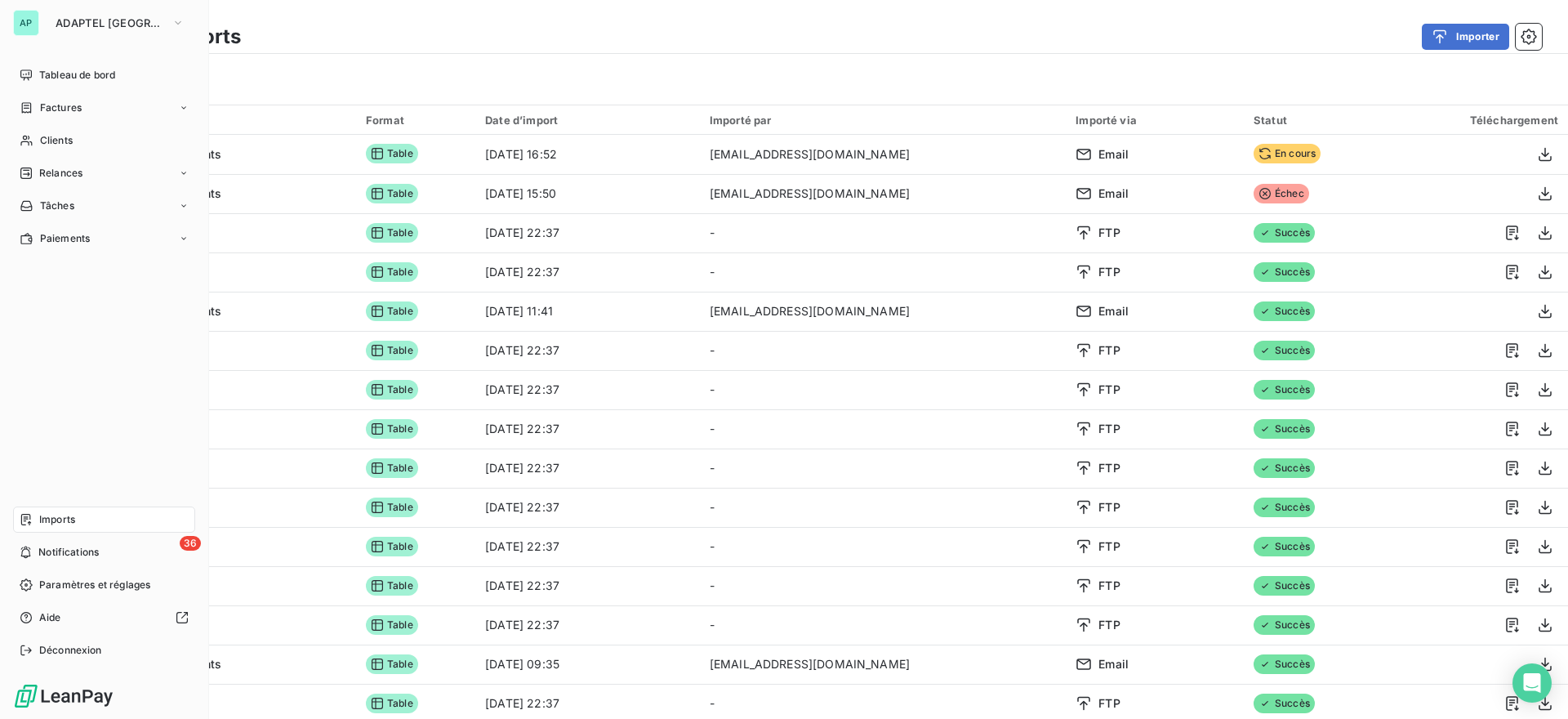
click at [49, 527] on div "Imports" at bounding box center [103, 519] width 182 height 26
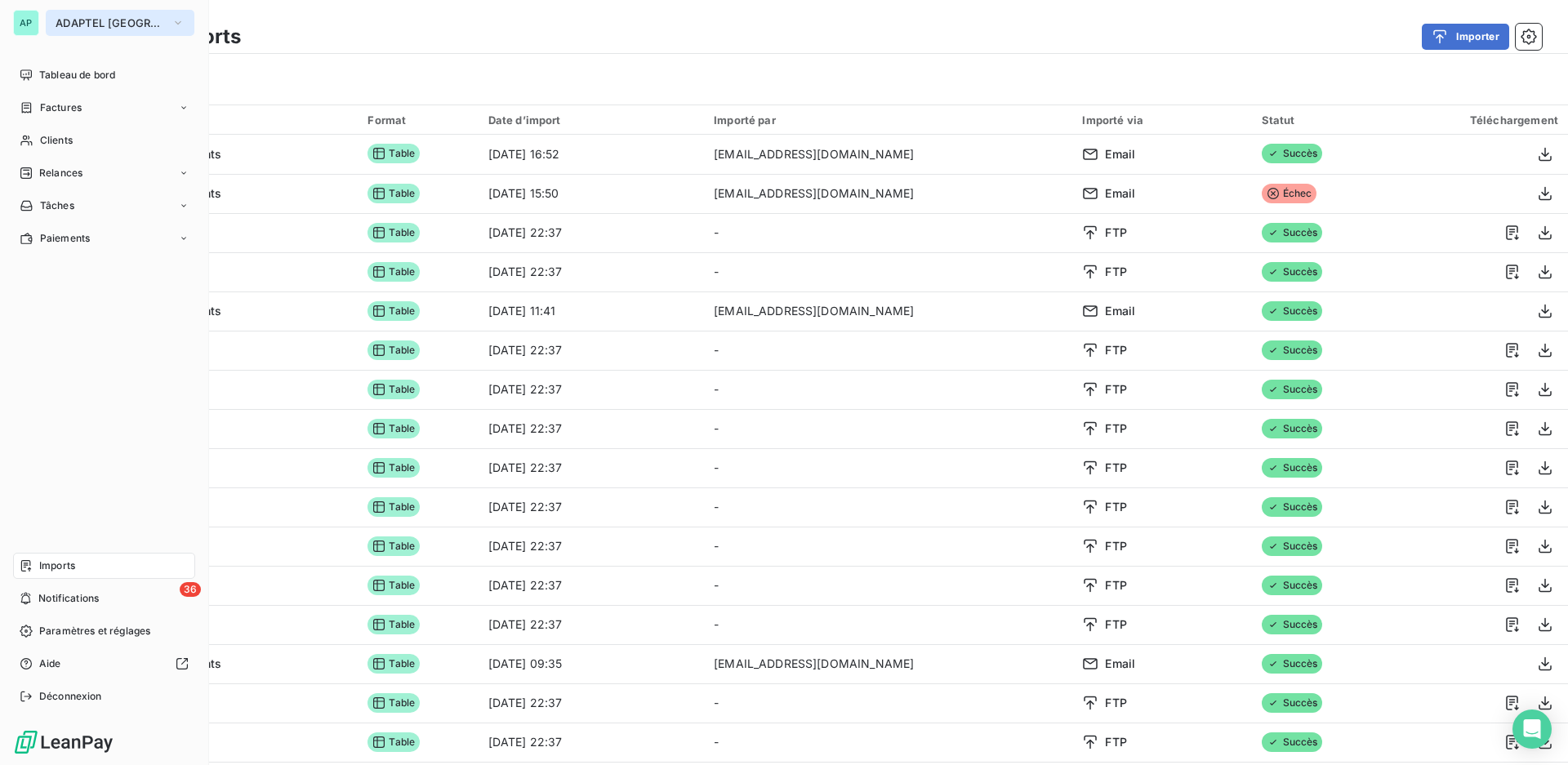
click at [124, 17] on span "ADAPTEL PARIS" at bounding box center [110, 22] width 109 height 13
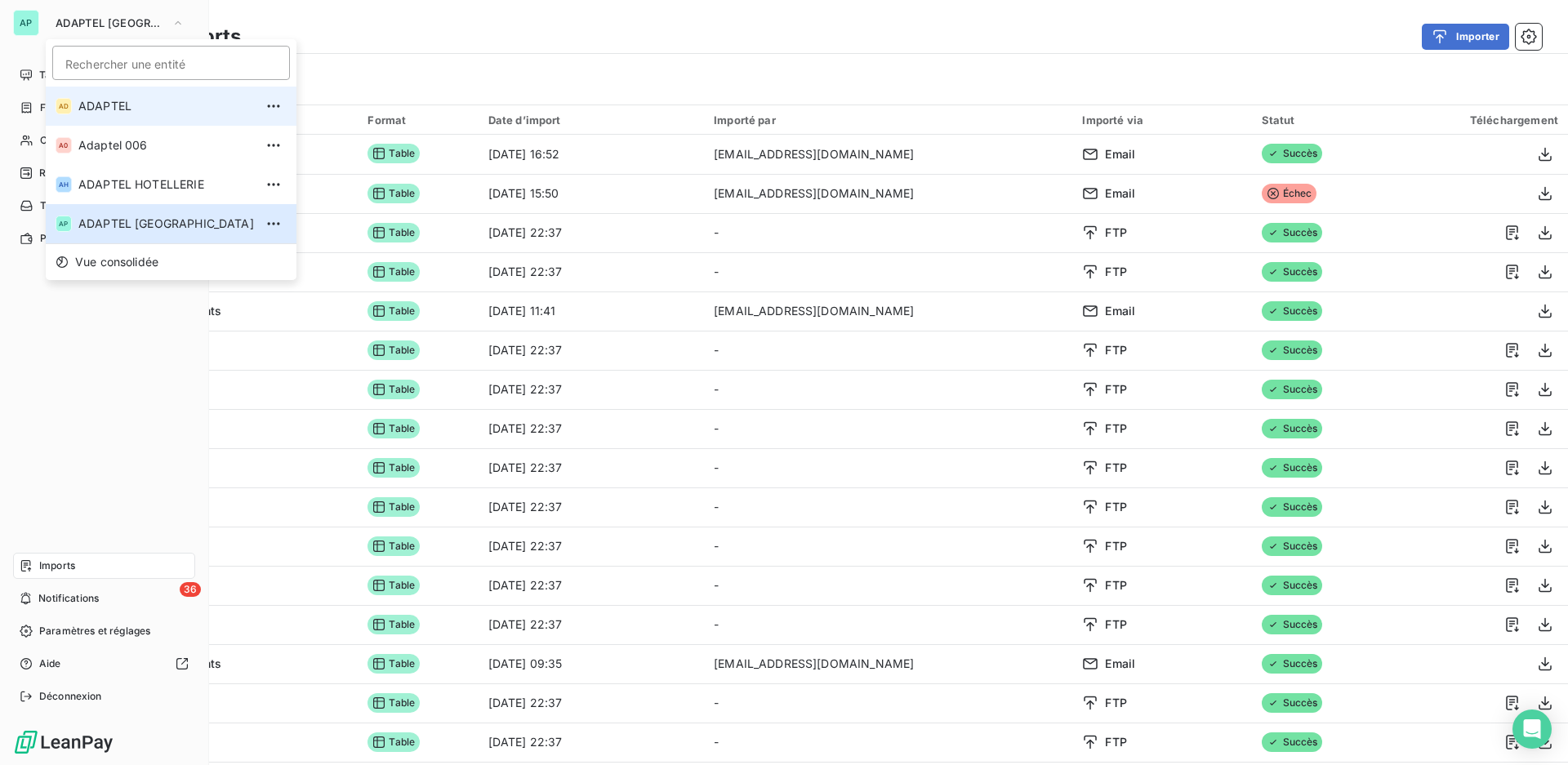
click at [104, 109] on span "ADAPTEL" at bounding box center [166, 106] width 175 height 16
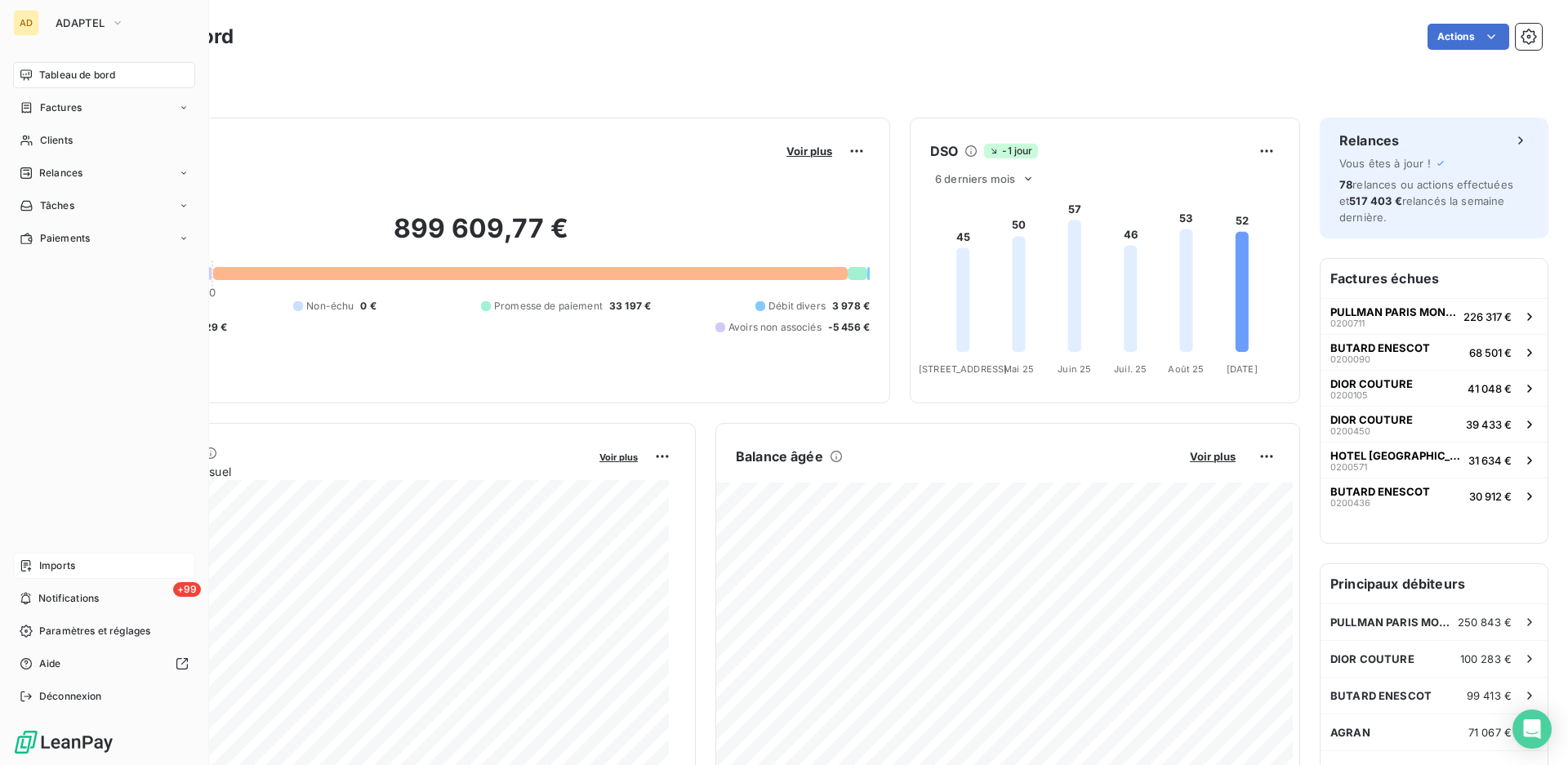
click at [66, 564] on span "Imports" at bounding box center [57, 565] width 36 height 14
